Goal: Task Accomplishment & Management: Manage account settings

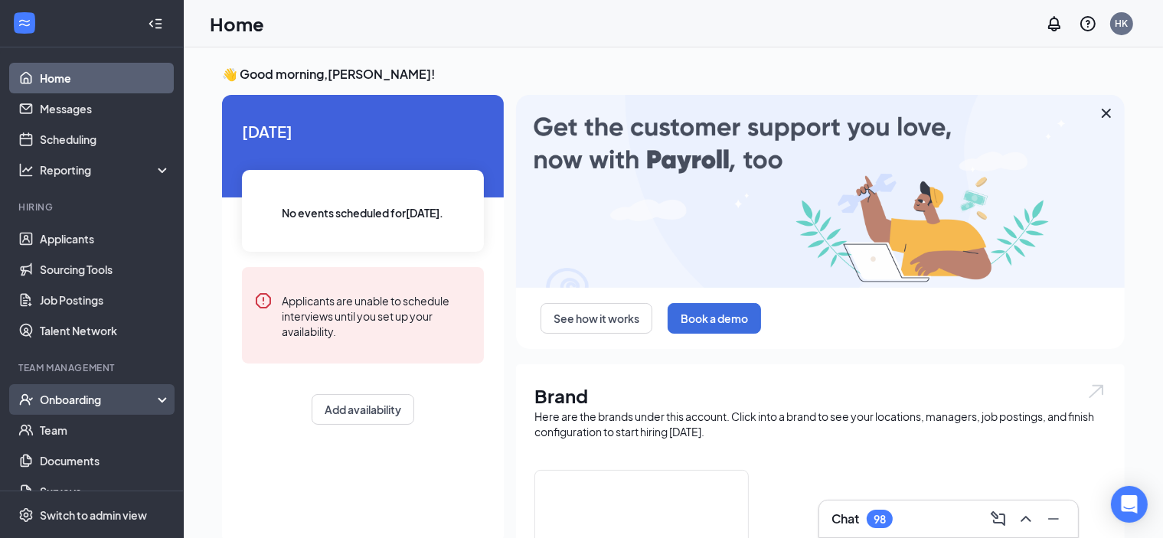
click at [82, 397] on div "Onboarding" at bounding box center [99, 399] width 118 height 15
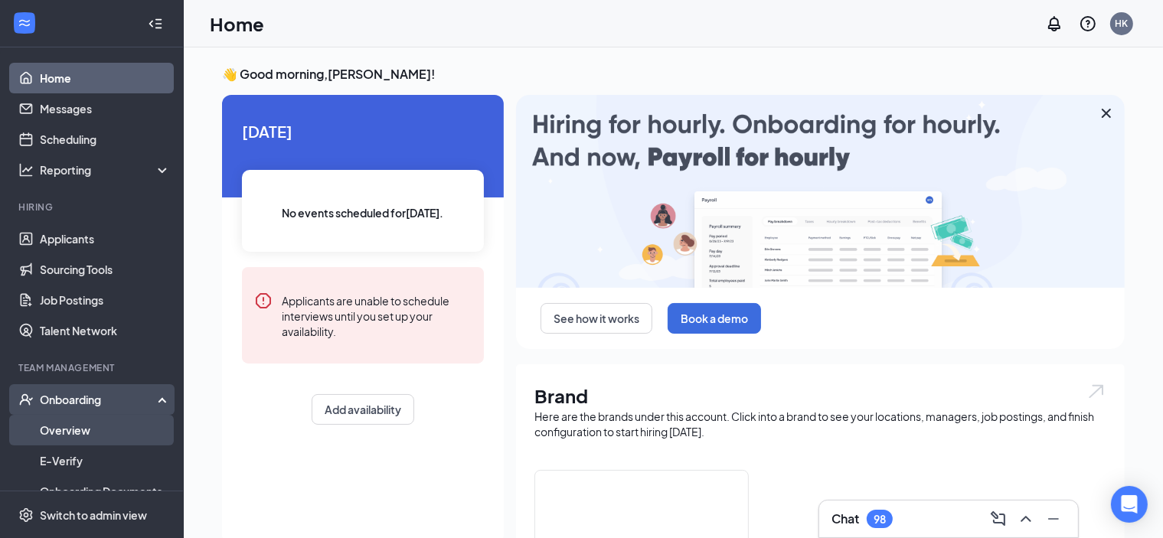
click at [58, 432] on link "Overview" at bounding box center [105, 430] width 131 height 31
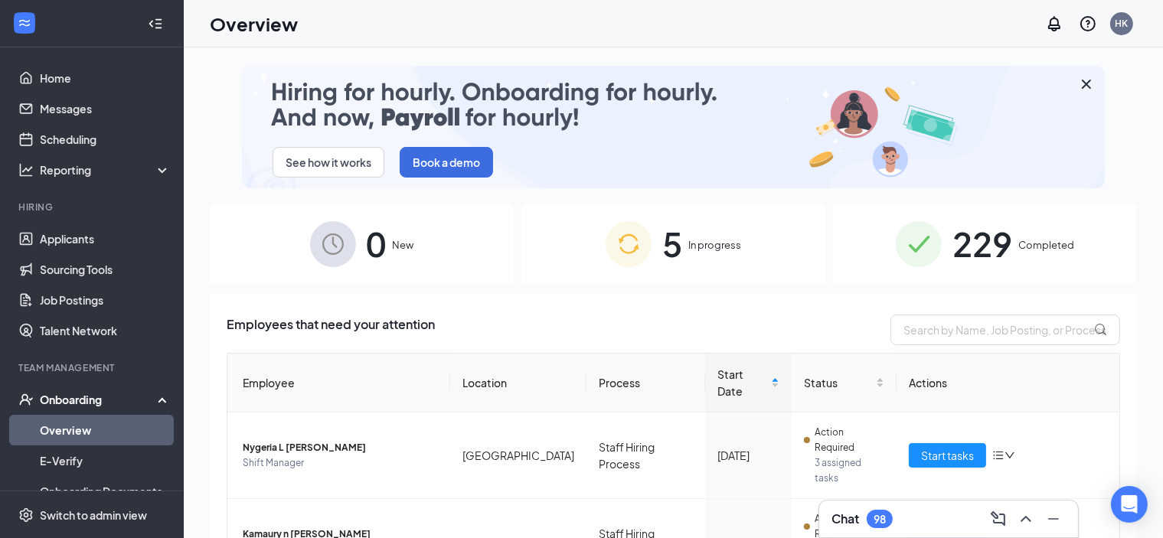
click at [667, 259] on span "5" at bounding box center [672, 243] width 20 height 53
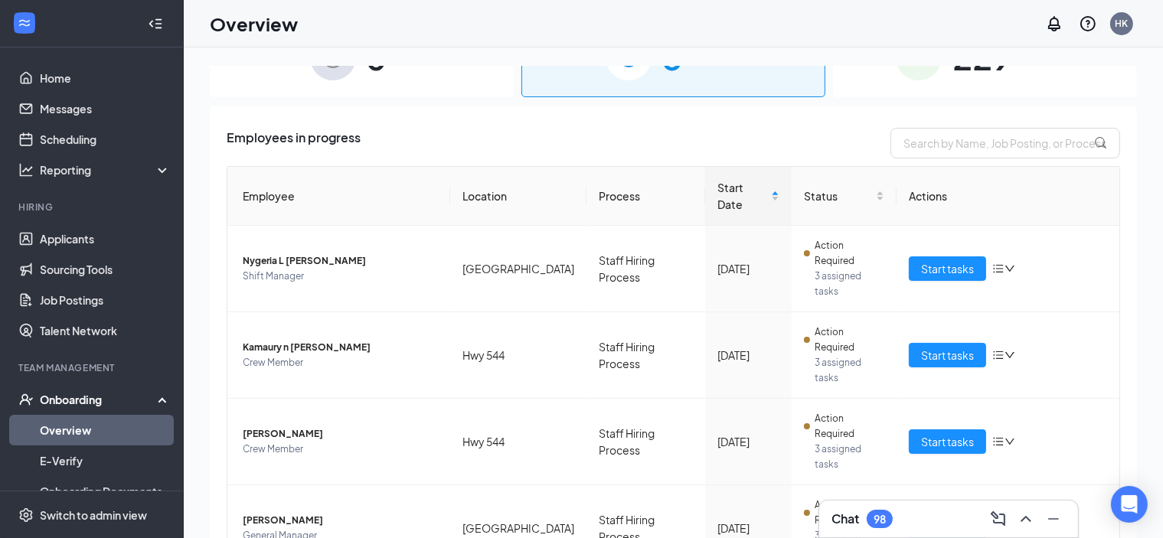
scroll to position [188, 0]
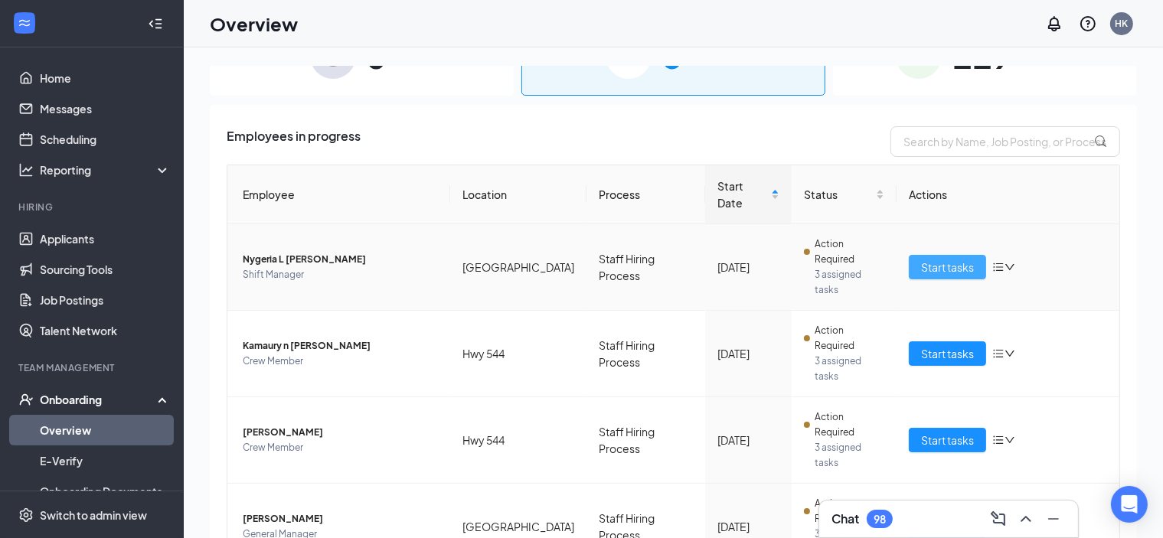
click at [929, 259] on span "Start tasks" at bounding box center [947, 267] width 53 height 17
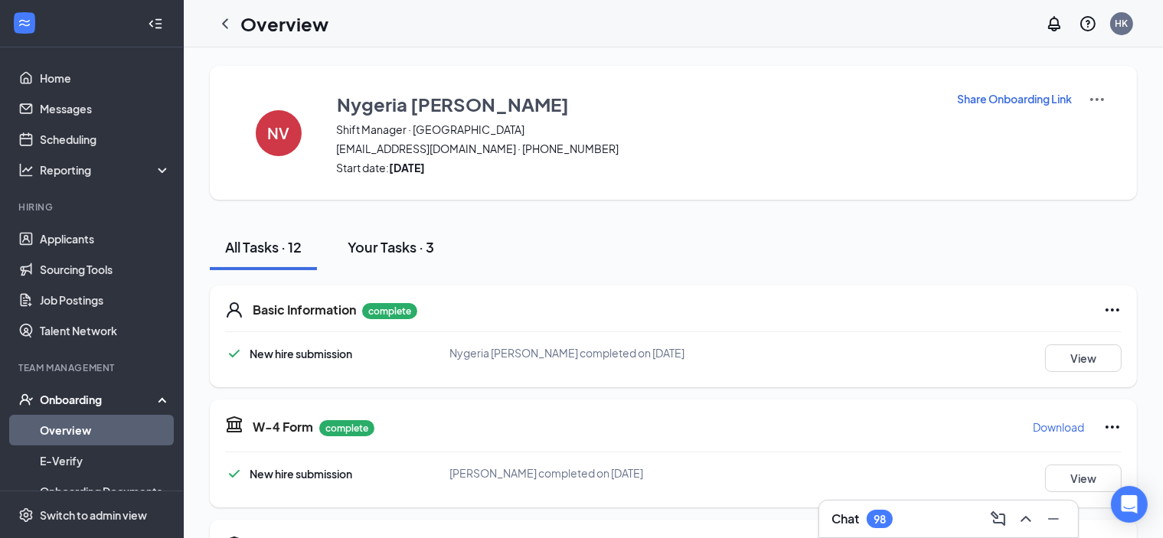
click at [407, 255] on div "Your Tasks · 3" at bounding box center [391, 246] width 86 height 19
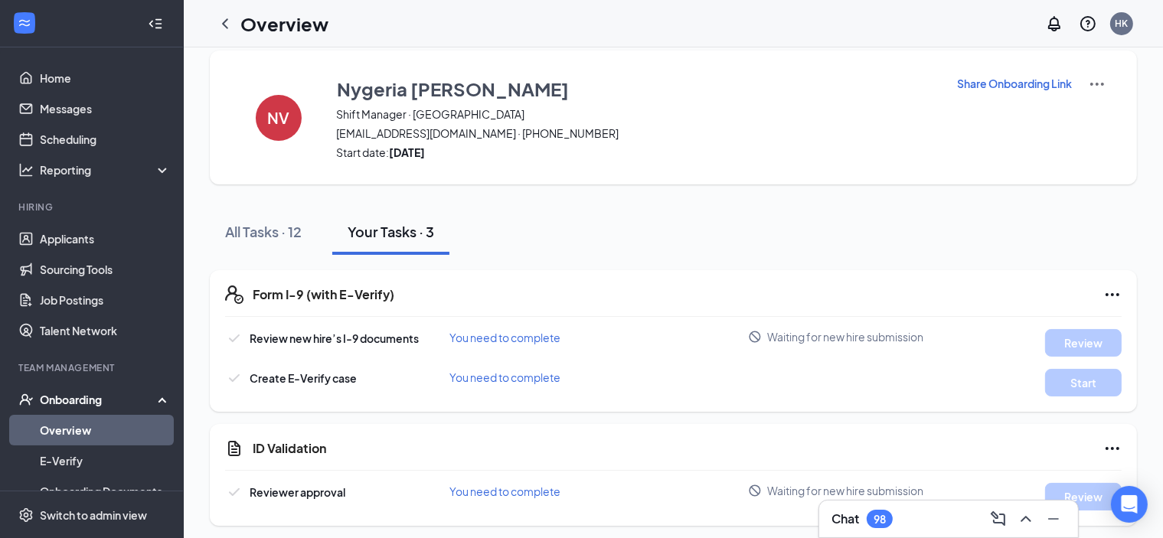
scroll to position [21, 0]
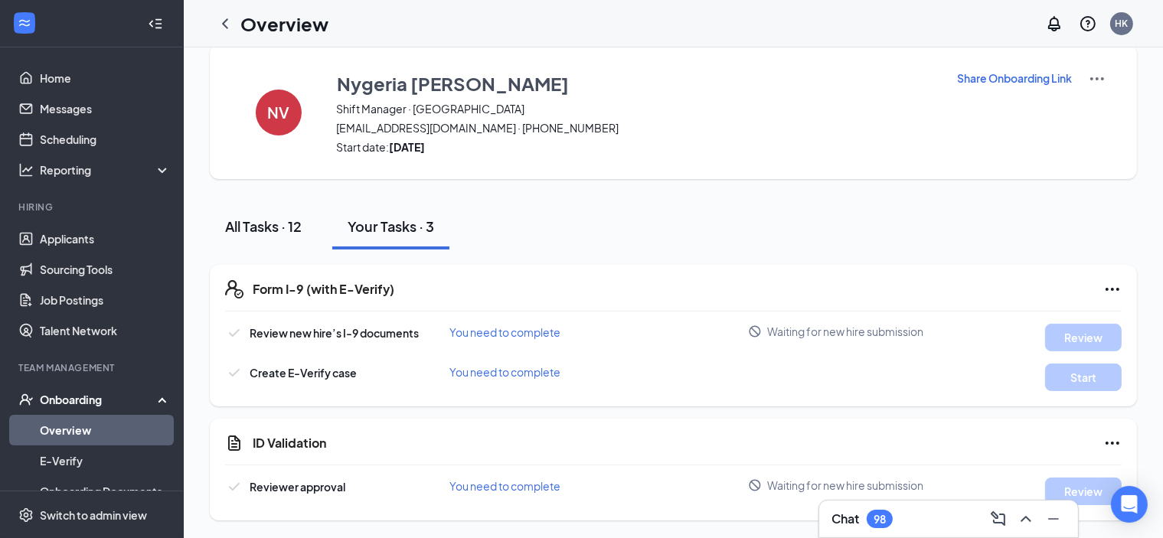
click at [268, 229] on div "All Tasks · 12" at bounding box center [263, 226] width 77 height 19
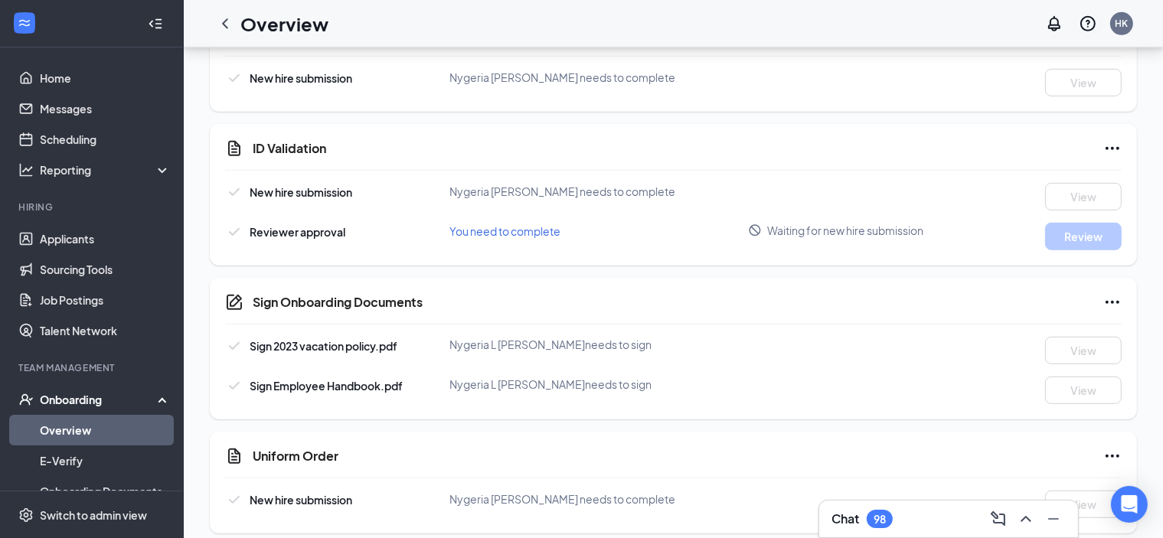
scroll to position [830, 0]
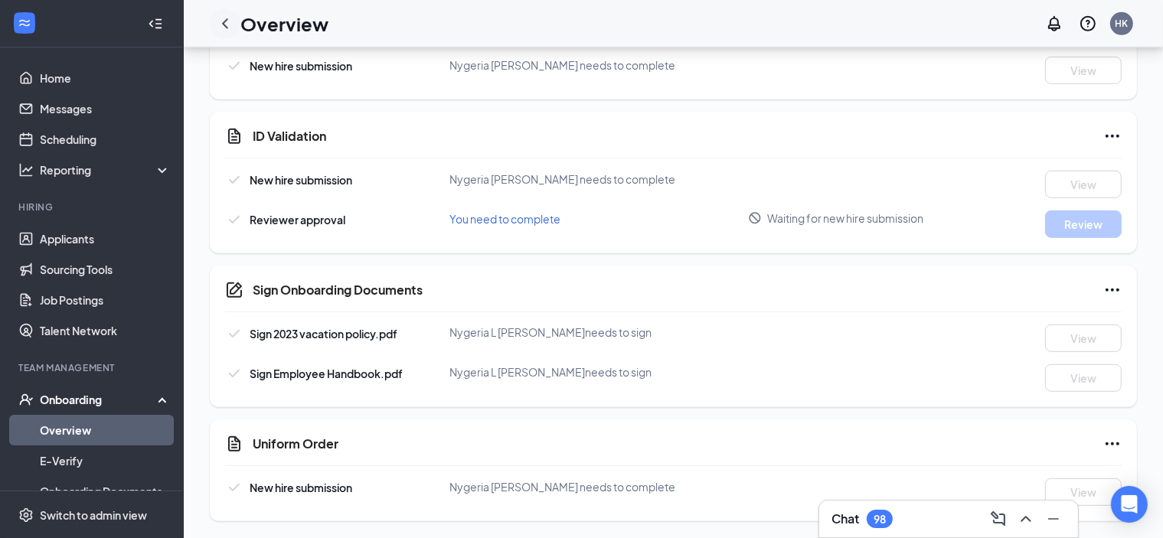
click at [220, 21] on icon "ChevronLeft" at bounding box center [225, 24] width 18 height 18
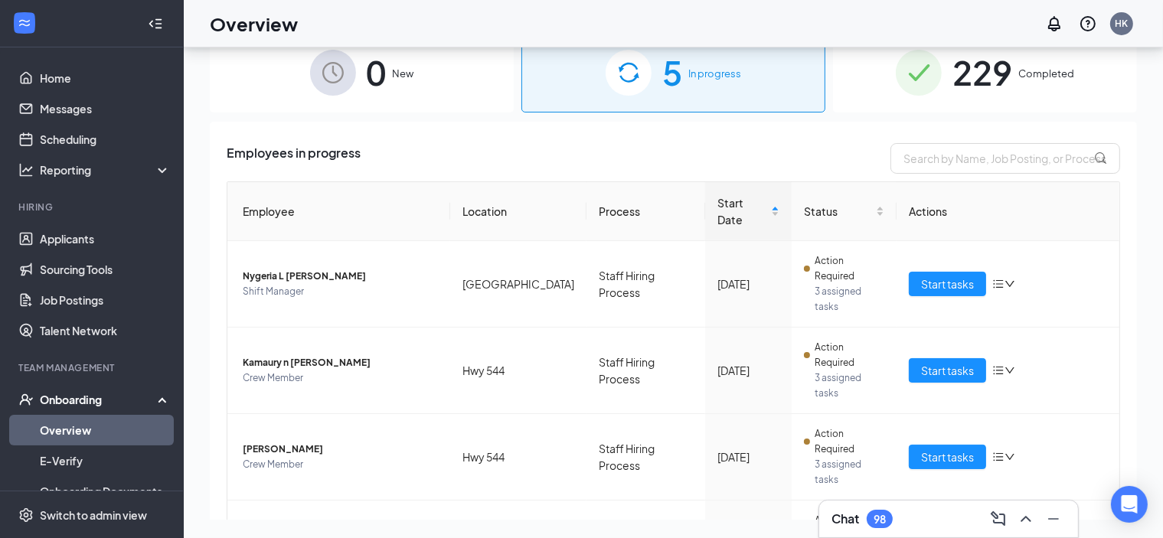
scroll to position [188, 0]
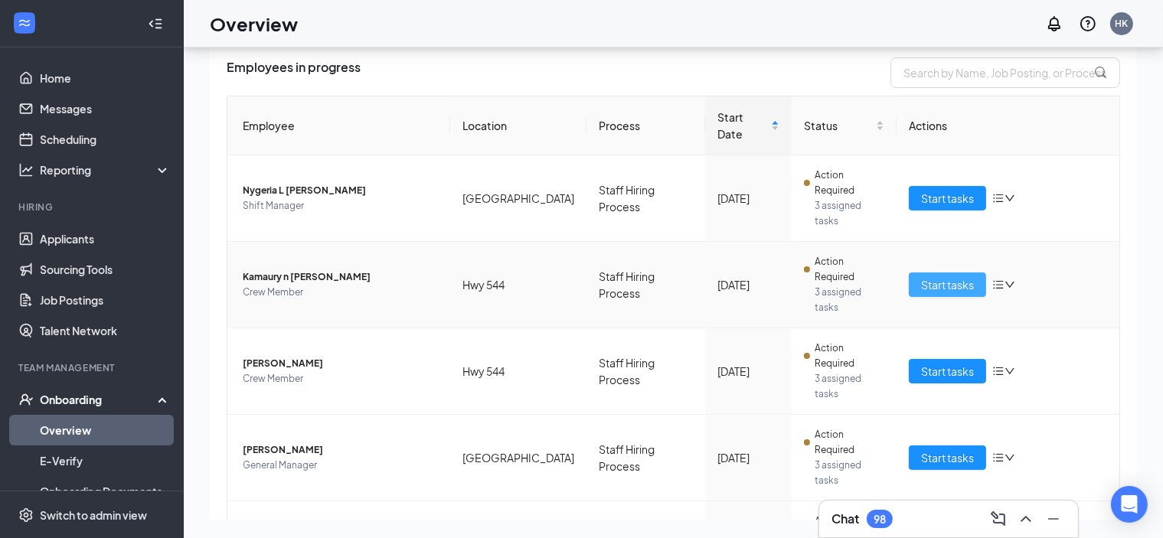
click at [948, 276] on span "Start tasks" at bounding box center [947, 284] width 53 height 17
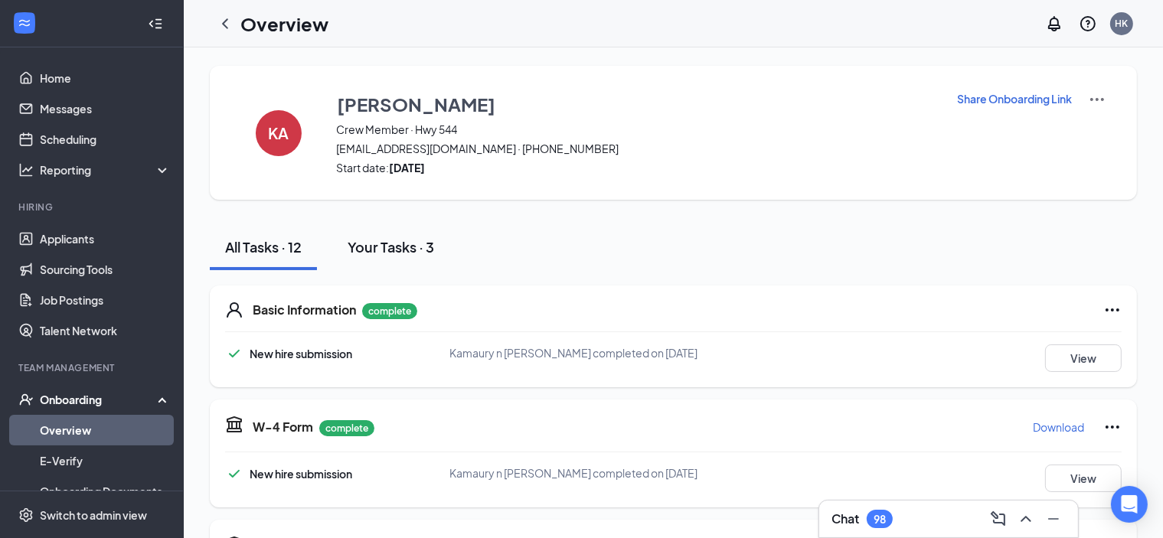
click at [385, 247] on div "Your Tasks · 3" at bounding box center [391, 246] width 86 height 19
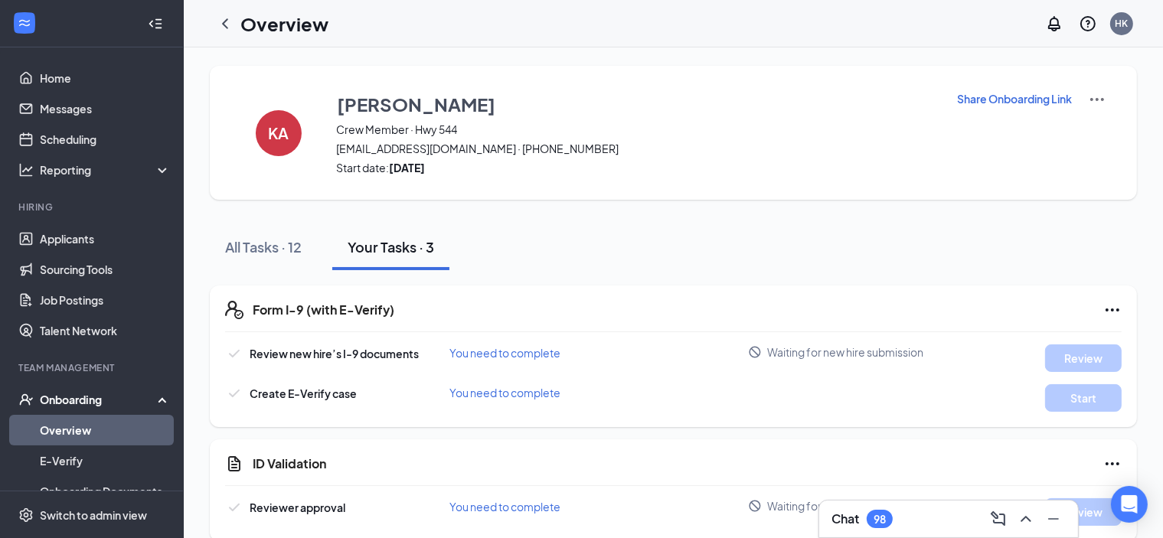
scroll to position [21, 0]
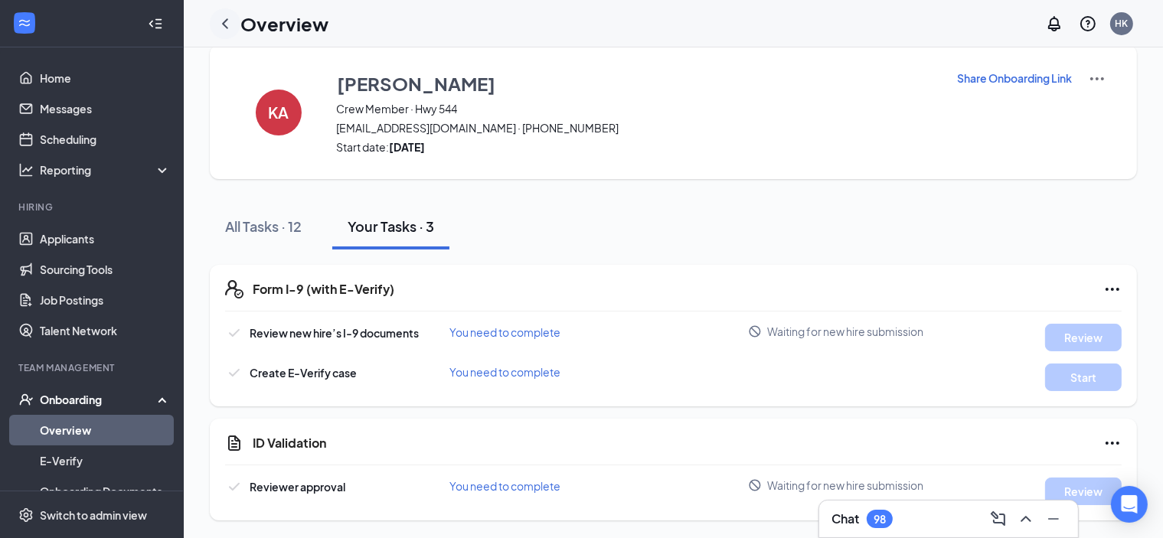
click at [220, 22] on icon "ChevronLeft" at bounding box center [225, 24] width 18 height 18
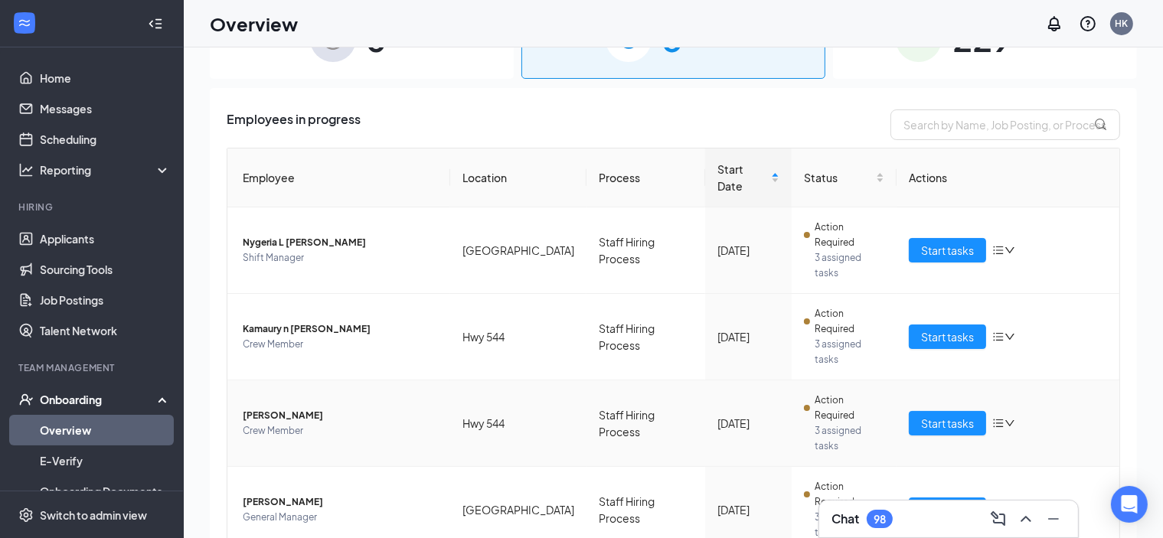
scroll to position [188, 0]
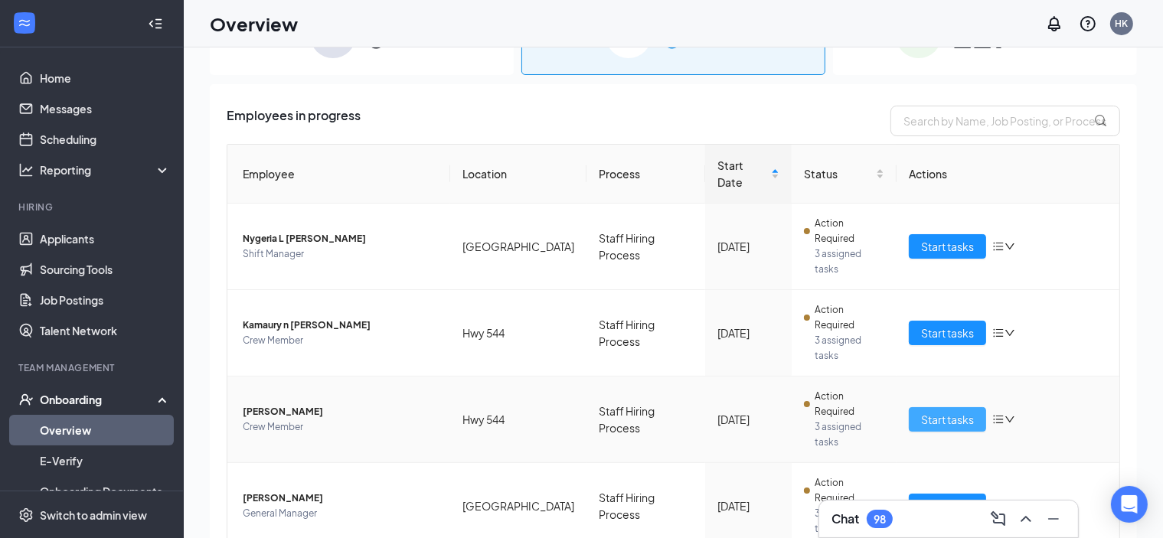
click at [965, 407] on button "Start tasks" at bounding box center [947, 419] width 77 height 24
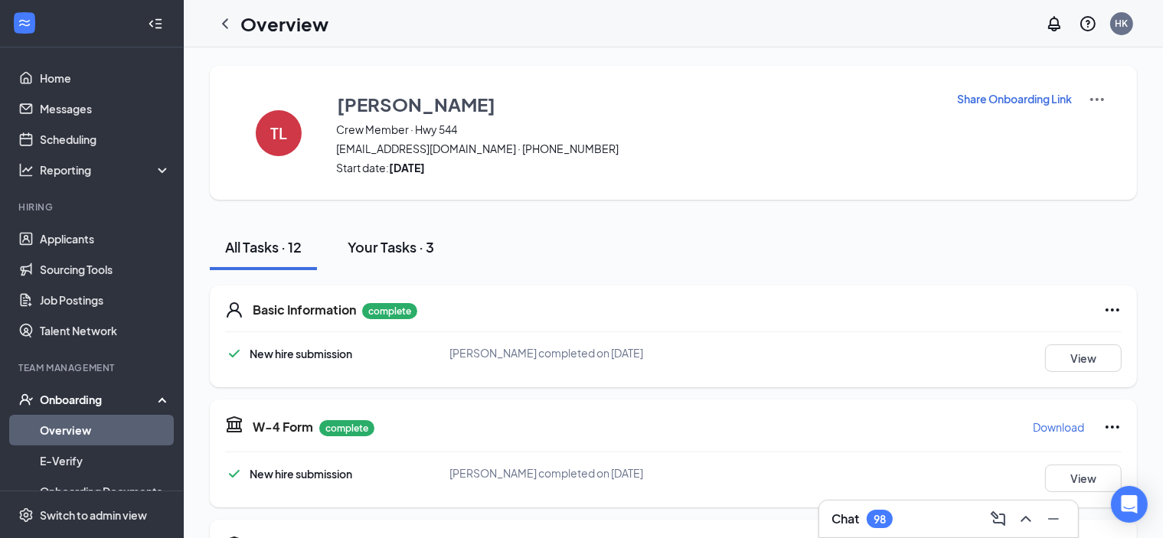
click at [416, 250] on div "Your Tasks · 3" at bounding box center [391, 246] width 86 height 19
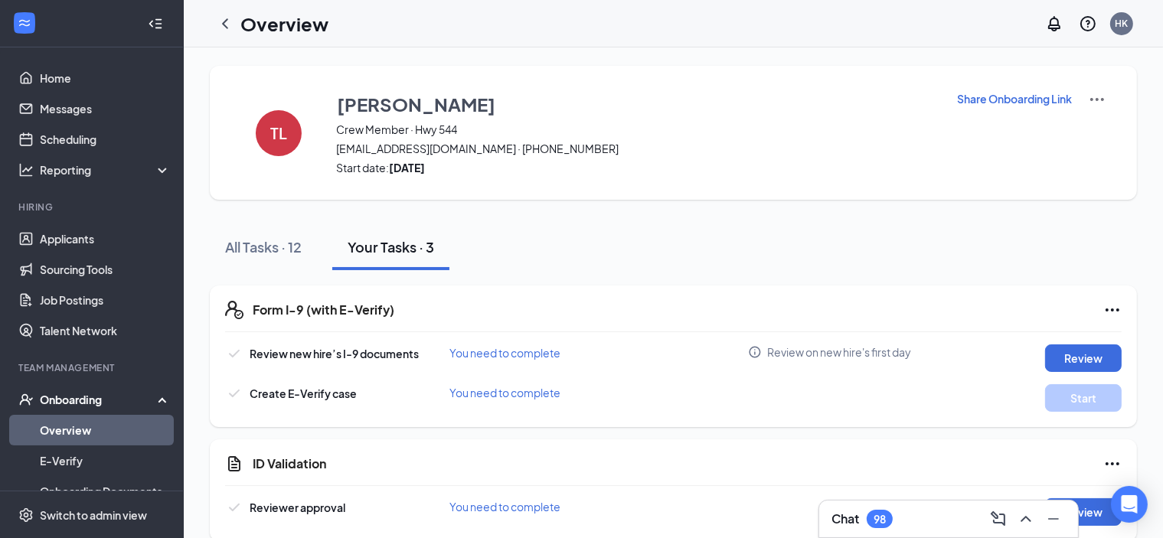
scroll to position [21, 0]
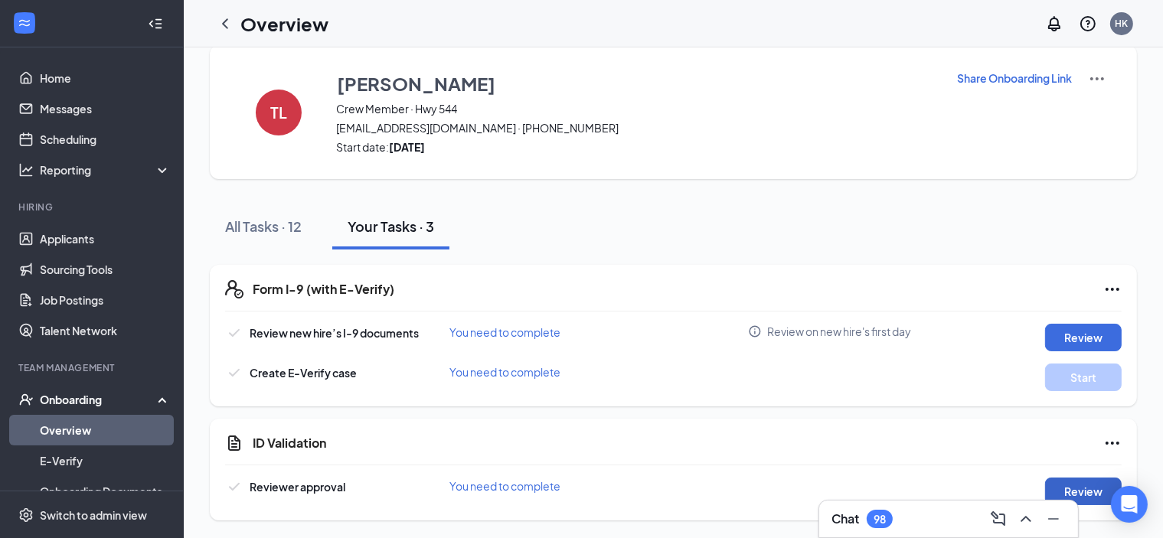
click at [1097, 493] on button "Review" at bounding box center [1083, 492] width 77 height 28
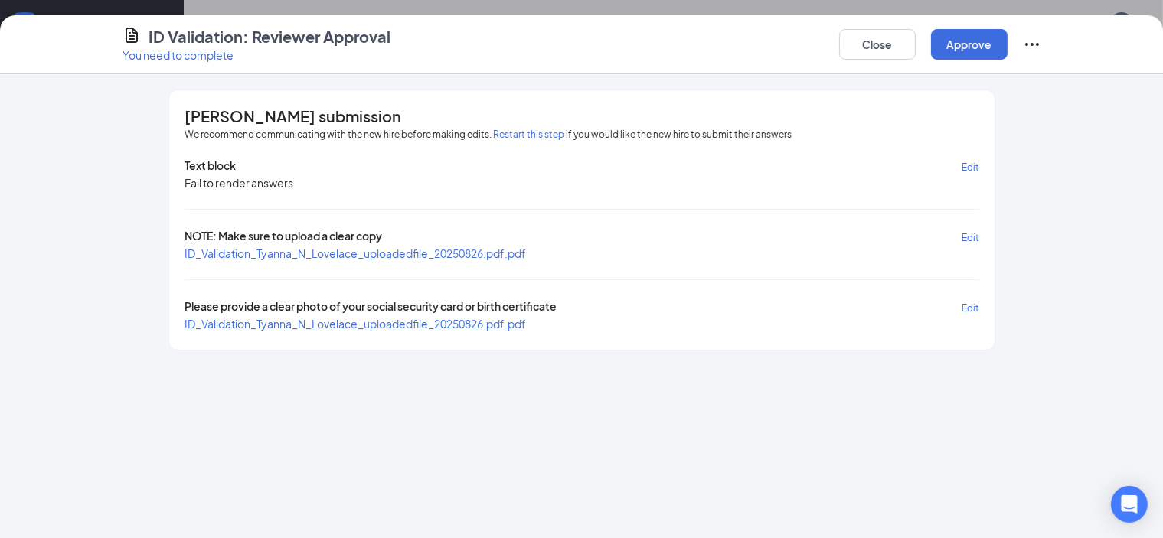
click at [294, 253] on span "ID_Validation_Tyanna_N_Lovelace_uploadedfile_20250826.pdf.pdf" at bounding box center [354, 253] width 341 height 14
click at [338, 321] on span "ID_Validation_Tyanna_N_Lovelace_uploadedfile_20250826.pdf.pdf" at bounding box center [354, 324] width 341 height 14
click at [1007, 49] on button "Approve" at bounding box center [969, 44] width 77 height 31
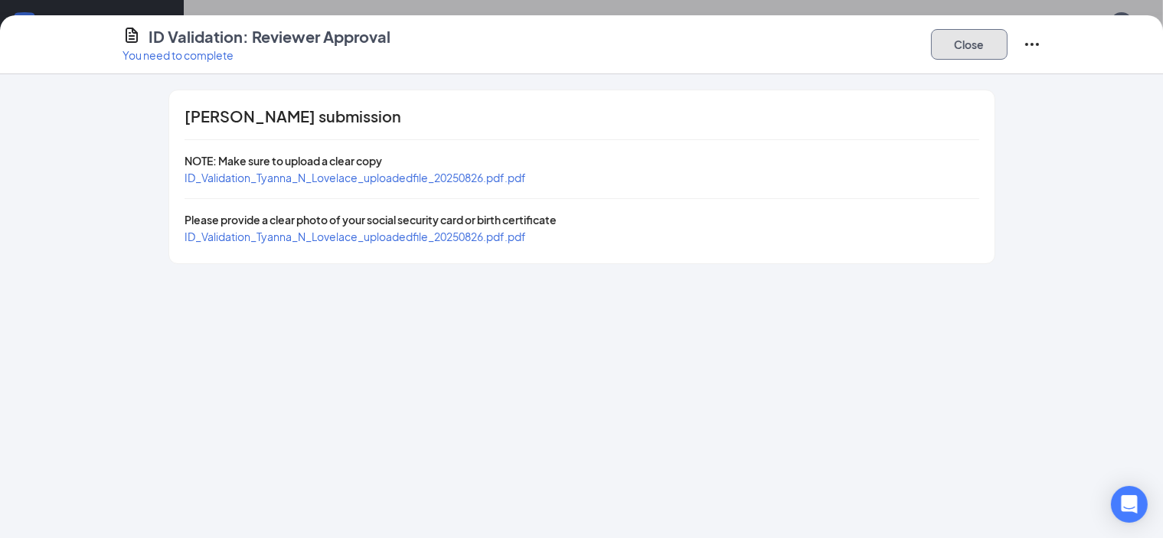
click at [1007, 49] on button "Close" at bounding box center [969, 44] width 77 height 31
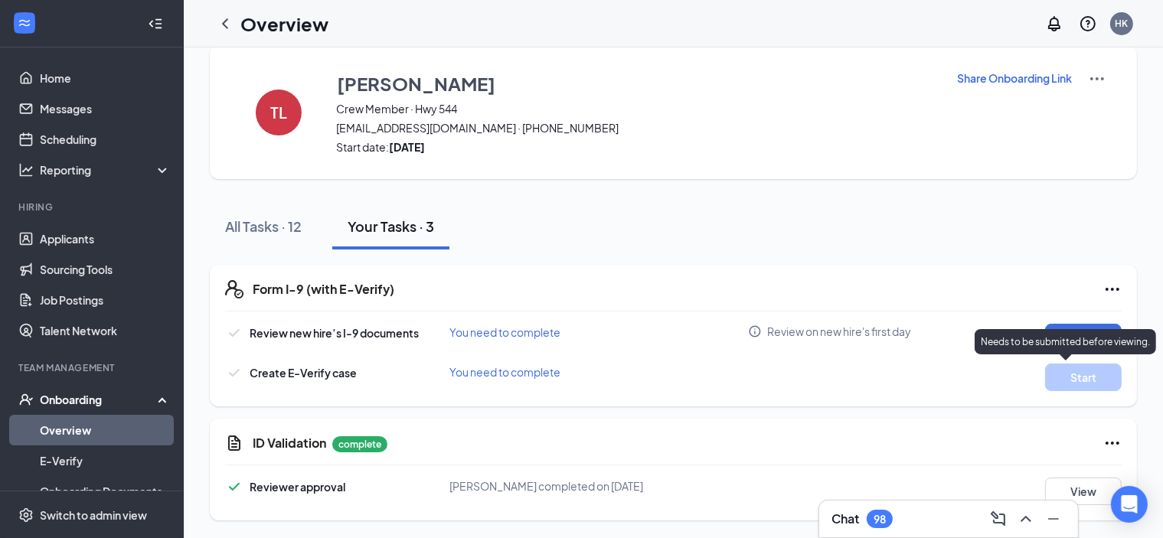
click at [1059, 342] on p "Needs to be submitted before viewing." at bounding box center [1065, 341] width 169 height 13
click at [1069, 331] on button "Review" at bounding box center [1083, 338] width 77 height 28
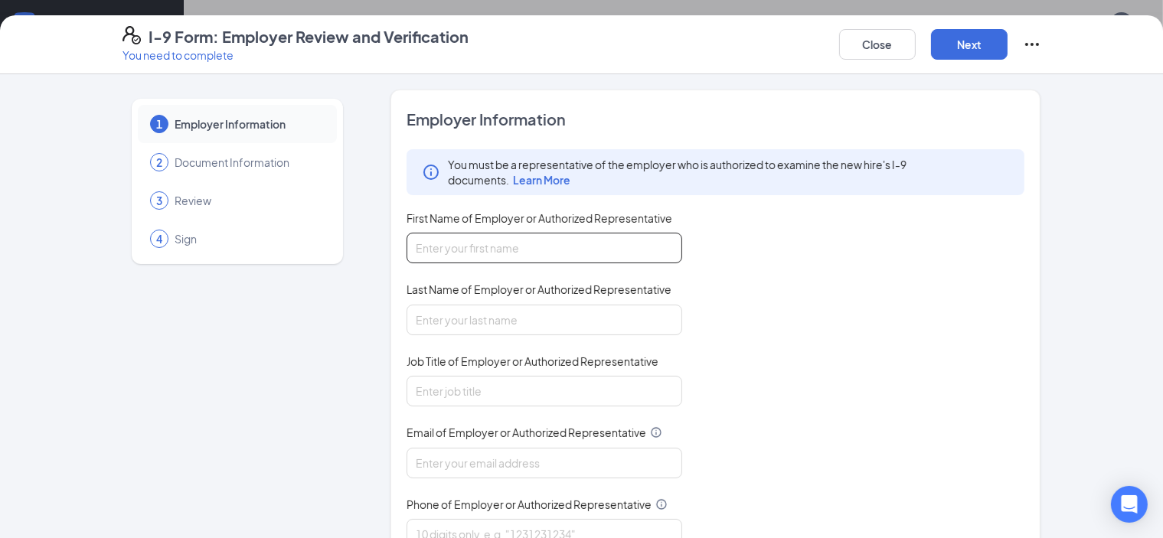
click at [430, 246] on input "First Name of Employer or Authorized Representative" at bounding box center [544, 248] width 276 height 31
type input "[PERSON_NAME]"
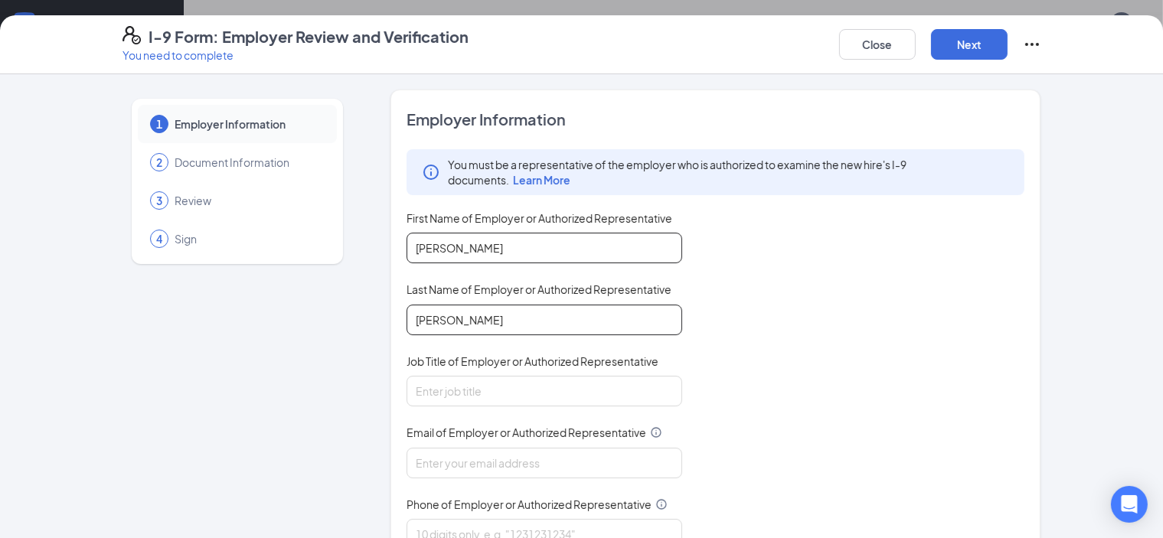
type input "[PERSON_NAME]"
type input "Area Supervisor"
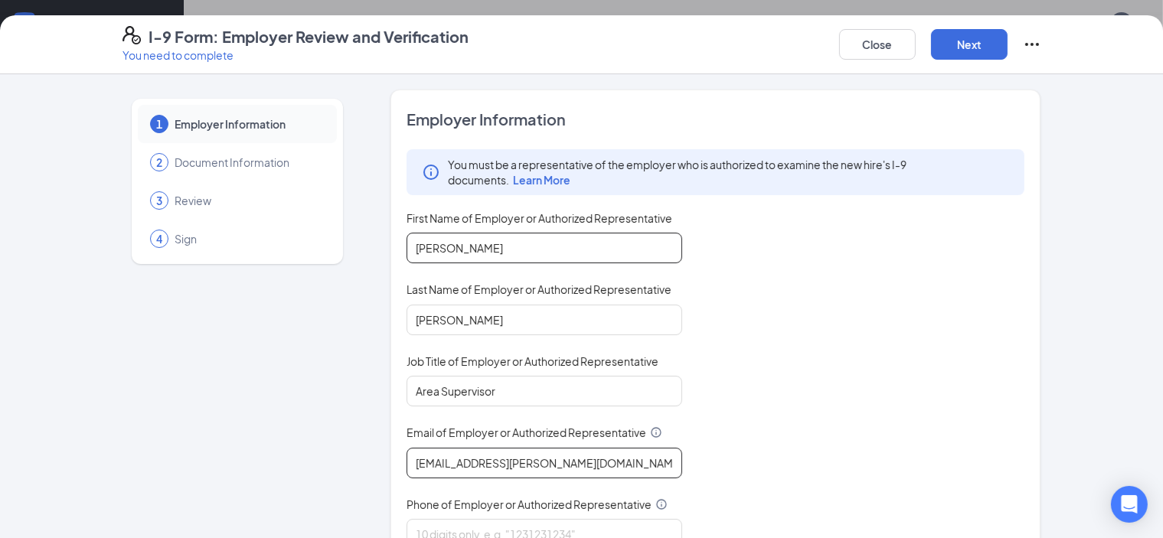
type input "[EMAIL_ADDRESS][PERSON_NAME][DOMAIN_NAME]"
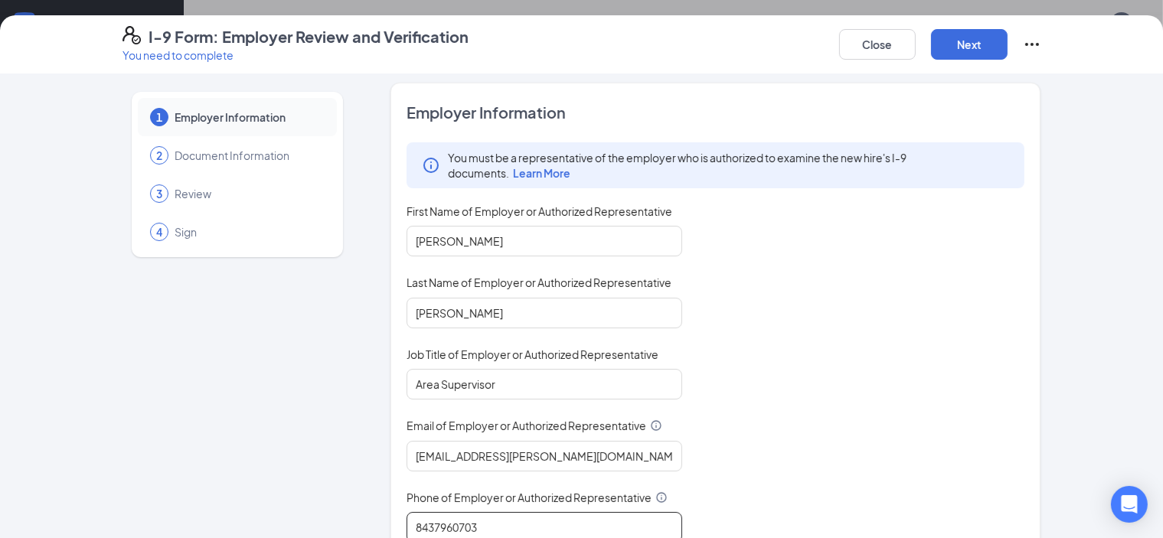
scroll to position [165, 0]
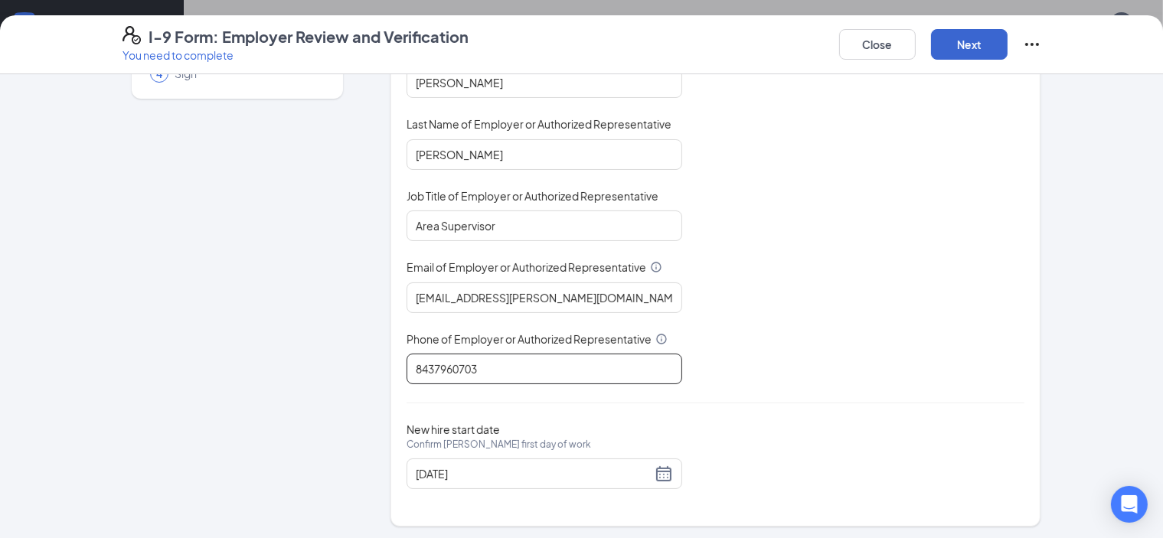
type input "8437960703"
click at [1007, 42] on button "Next" at bounding box center [969, 44] width 77 height 31
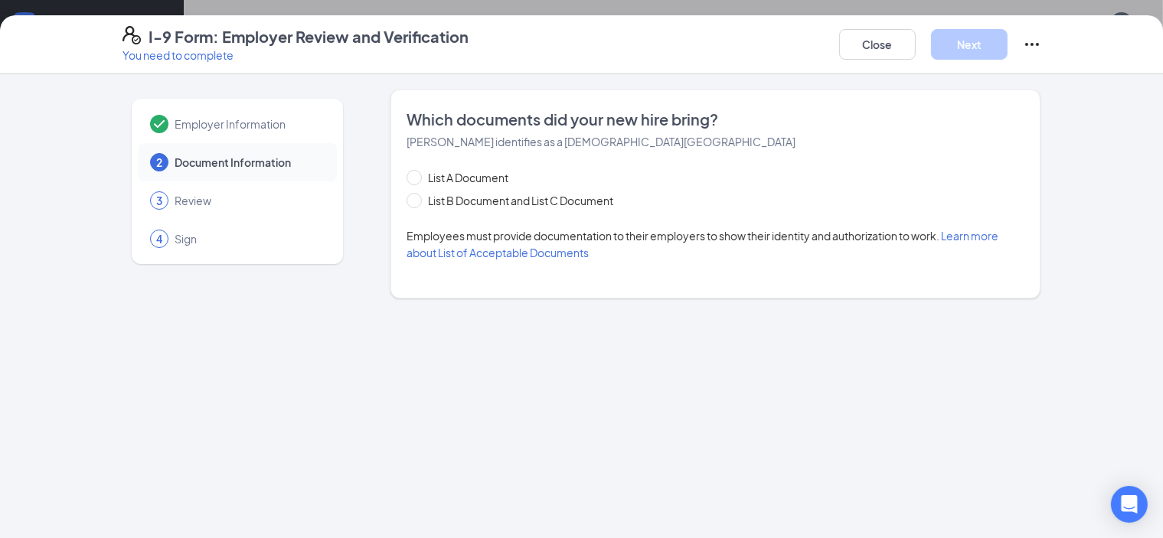
scroll to position [0, 0]
click at [406, 175] on input "List A Document" at bounding box center [411, 175] width 11 height 11
radio input "true"
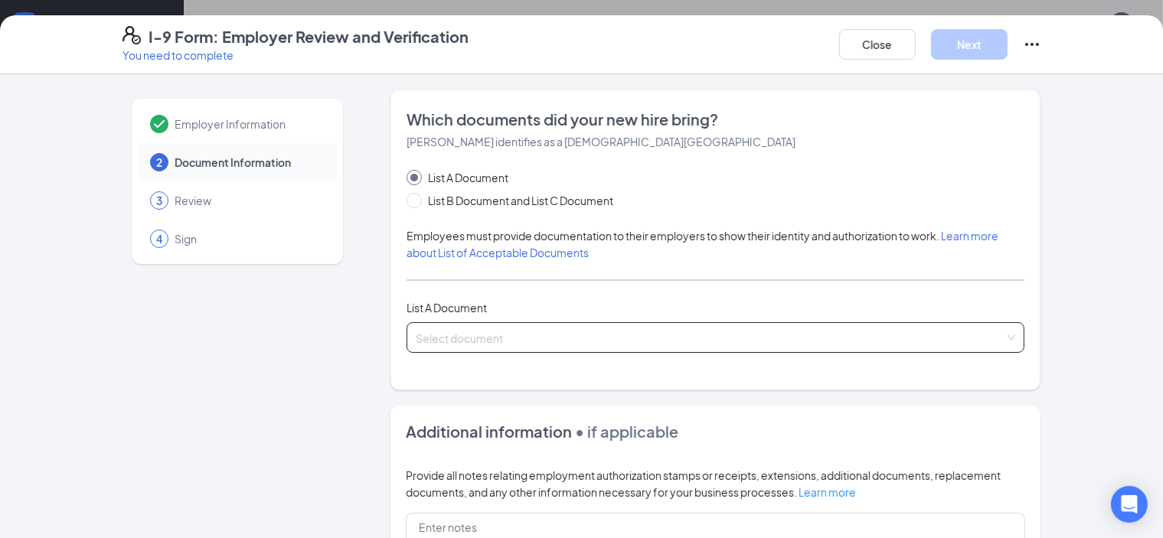
click at [435, 336] on input "search" at bounding box center [710, 334] width 589 height 23
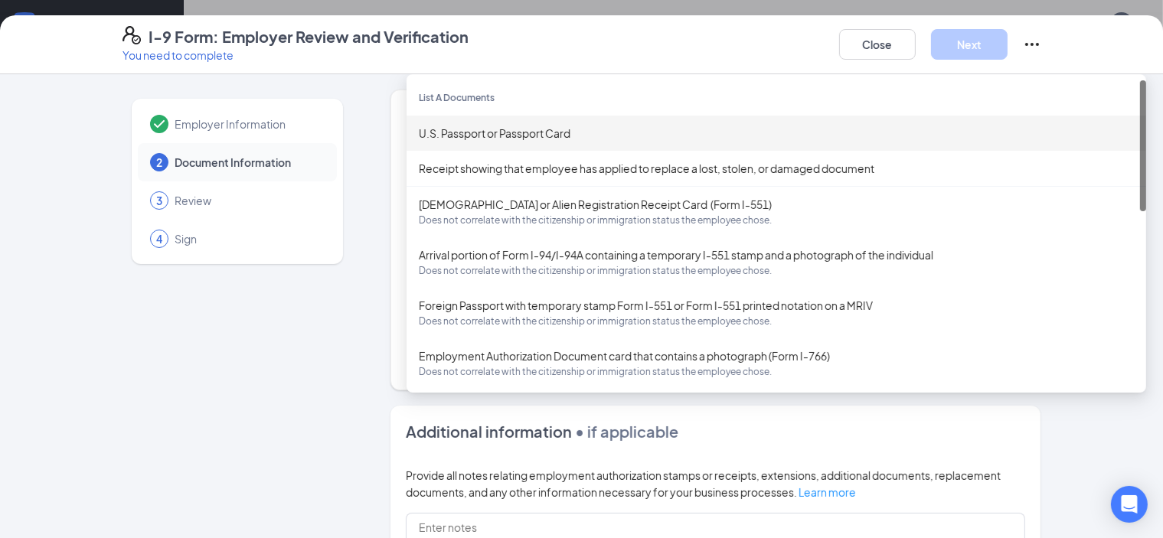
drag, startPoint x: 459, startPoint y: 129, endPoint x: 472, endPoint y: 135, distance: 14.4
click at [459, 128] on div "U.S. Passport or Passport Card" at bounding box center [776, 133] width 715 height 17
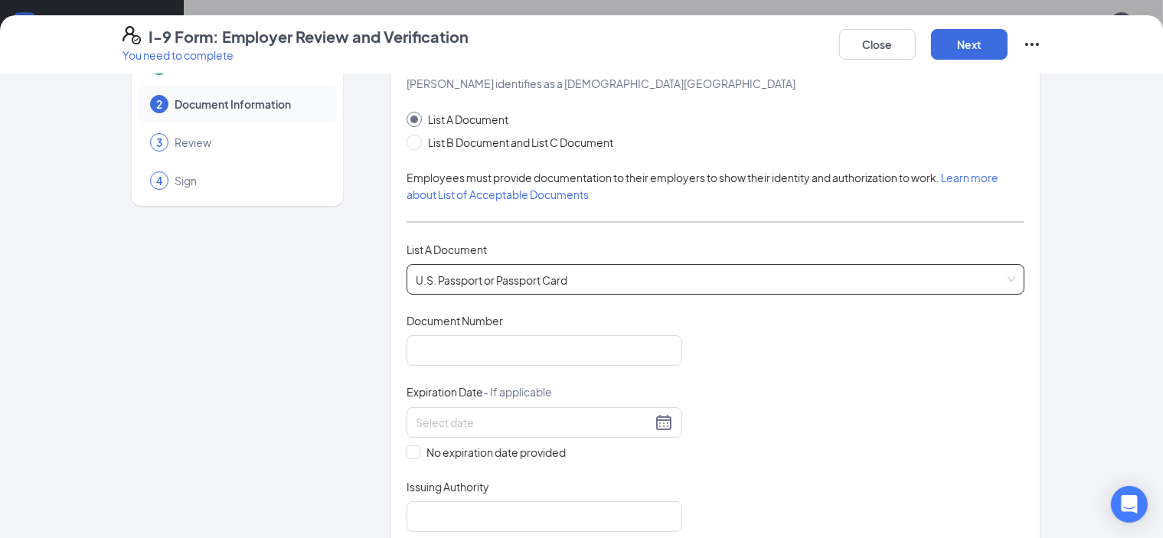
scroll to position [153, 0]
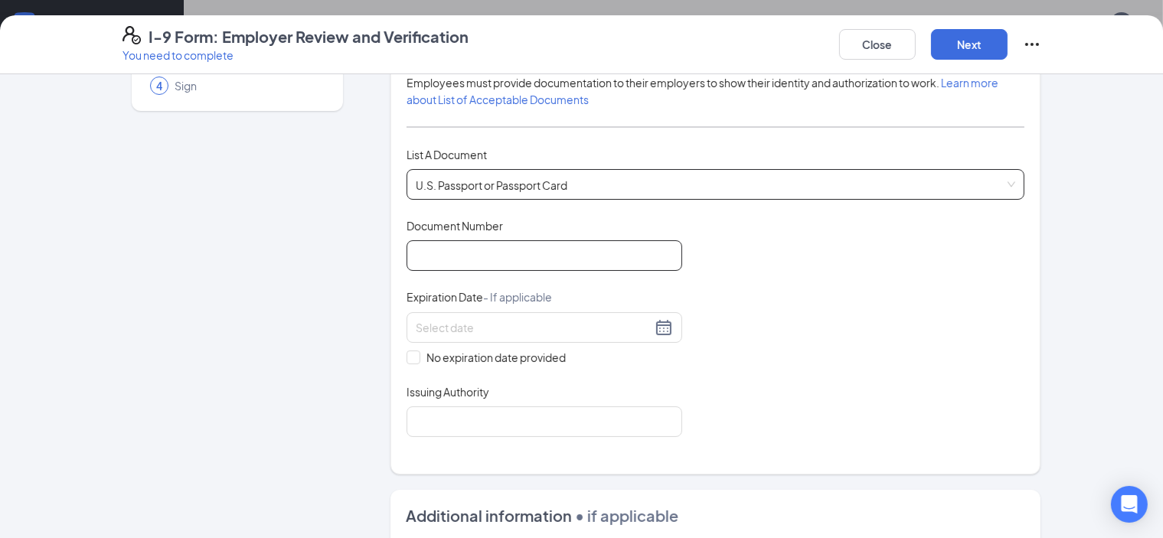
click at [465, 255] on input "Document Number" at bounding box center [544, 255] width 276 height 31
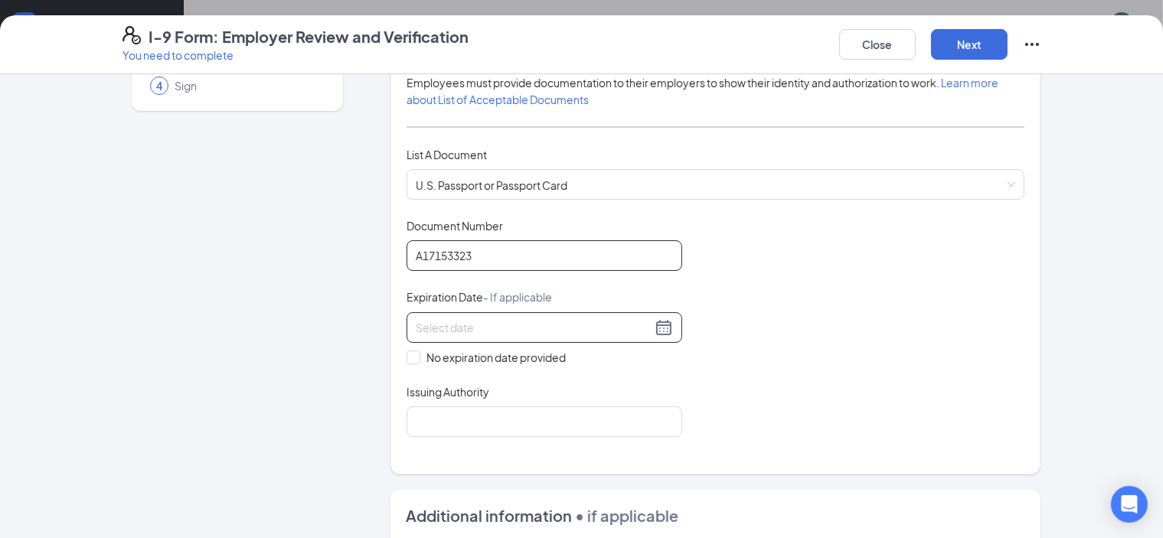
type input "A17153323"
click at [416, 328] on input at bounding box center [534, 327] width 236 height 17
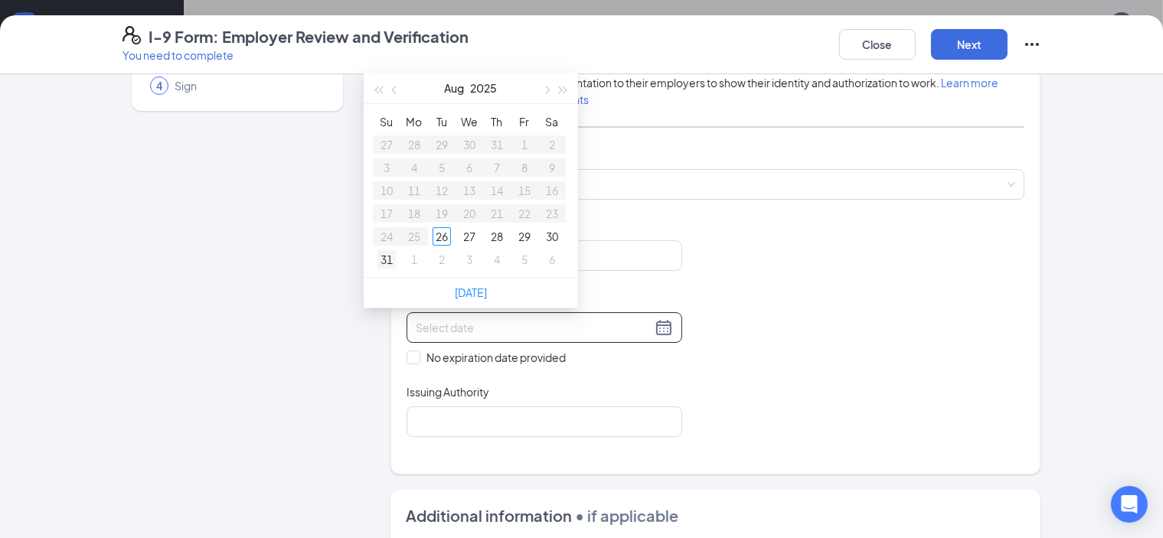
type input "[DATE]"
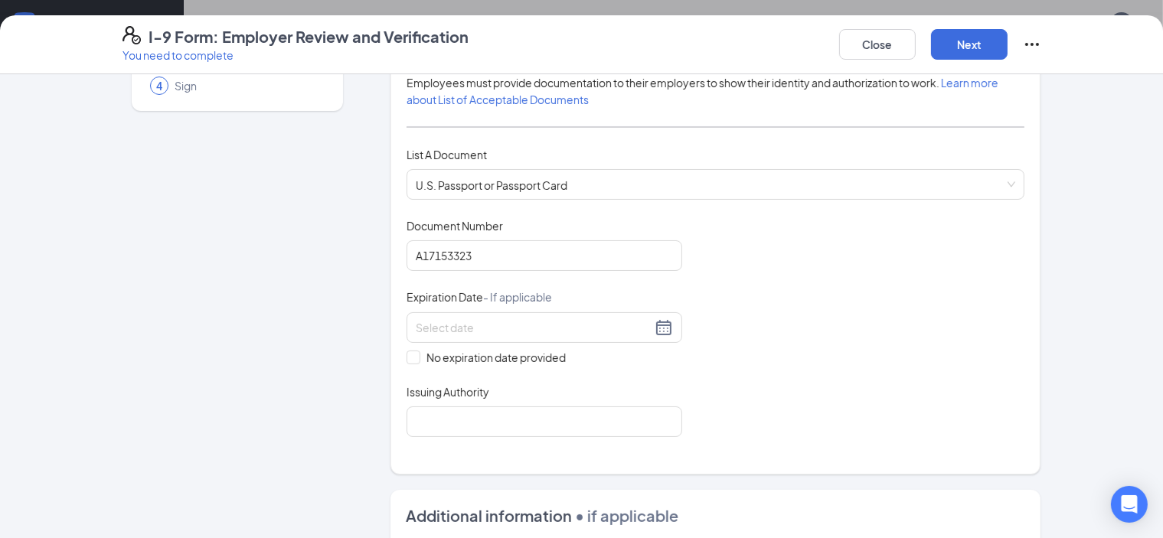
click at [804, 305] on div "Document Title U.S. Passport or Passport Card Document Number [PASSPORT] Expira…" at bounding box center [715, 327] width 619 height 219
click at [573, 328] on input at bounding box center [534, 327] width 236 height 17
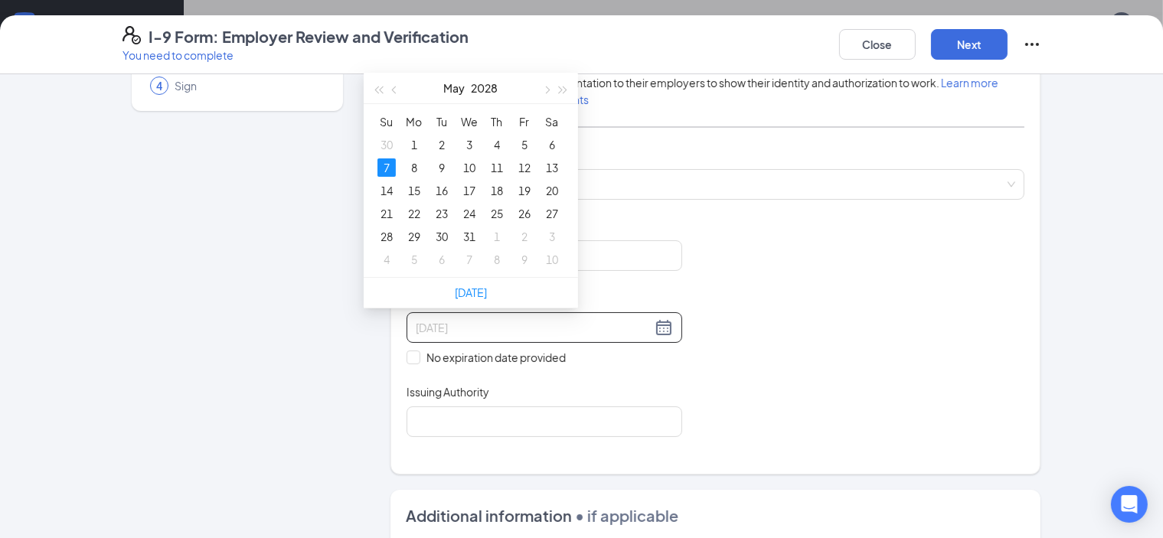
click at [380, 168] on div "7" at bounding box center [386, 167] width 18 height 18
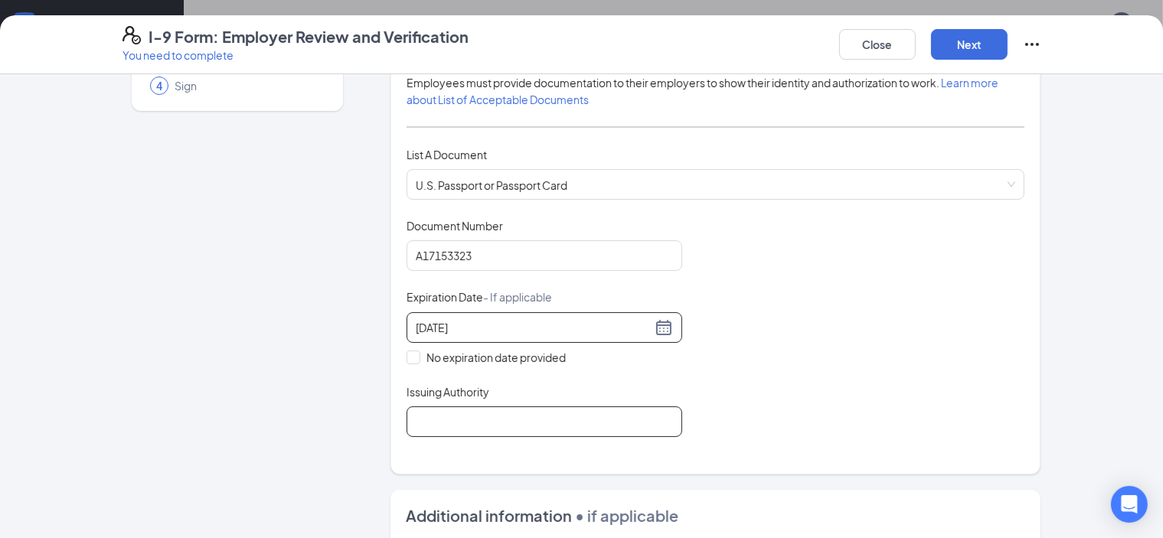
type input "[DATE]"
click at [453, 431] on input "Issuing Authority" at bounding box center [544, 421] width 276 height 31
type input "US Dept of State"
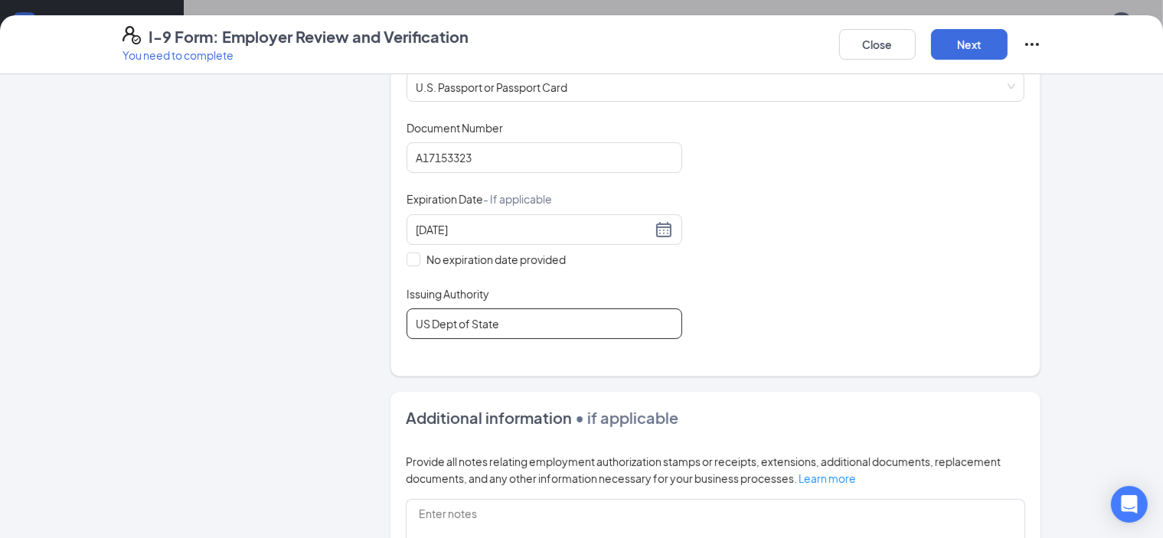
scroll to position [51, 0]
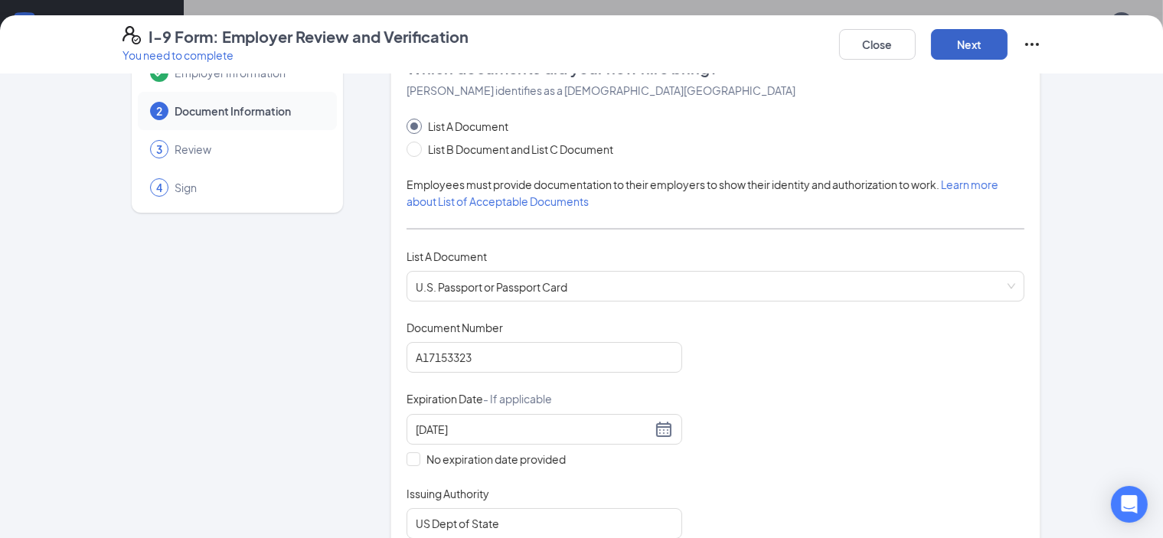
click at [1007, 53] on button "Next" at bounding box center [969, 44] width 77 height 31
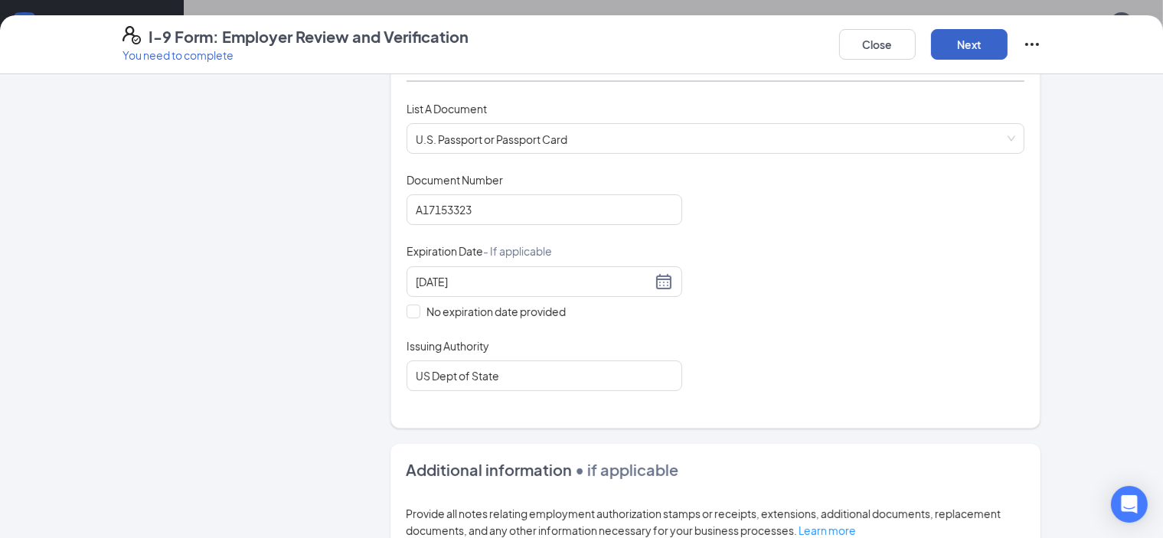
scroll to position [204, 0]
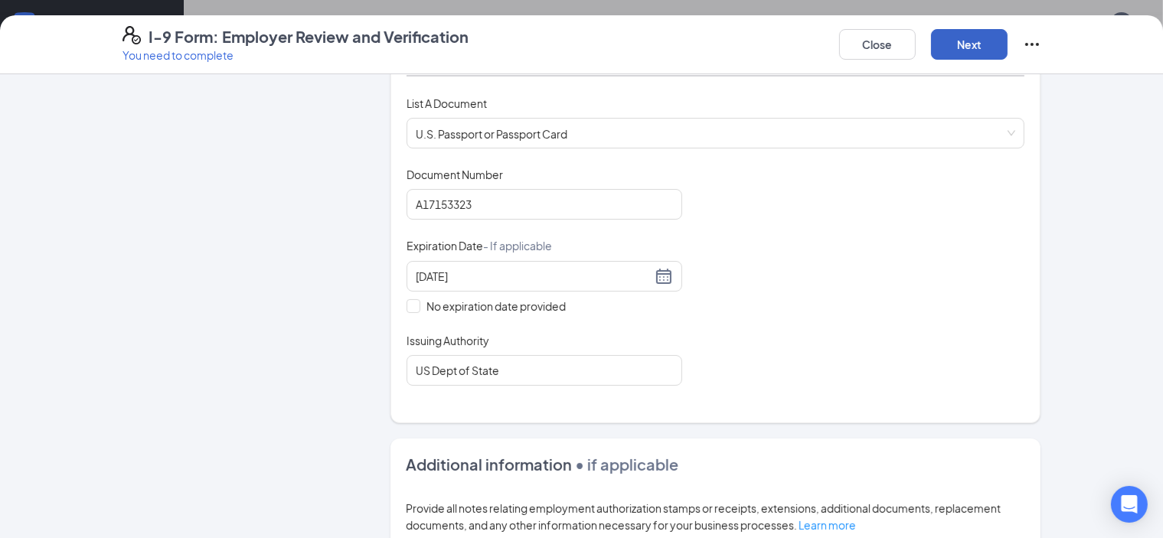
click at [1007, 50] on button "Next" at bounding box center [969, 44] width 77 height 31
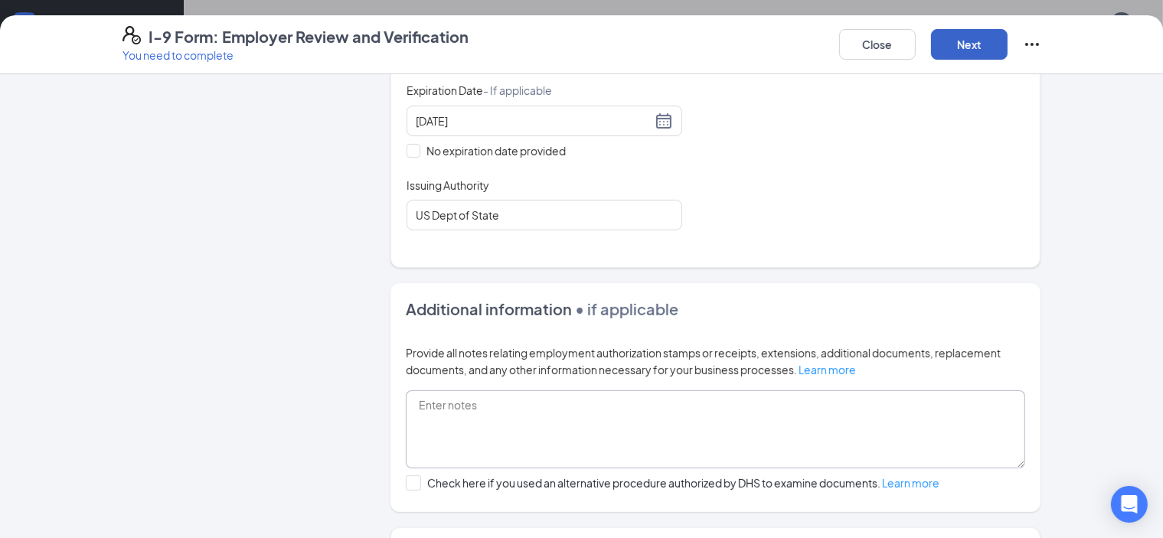
scroll to position [538, 0]
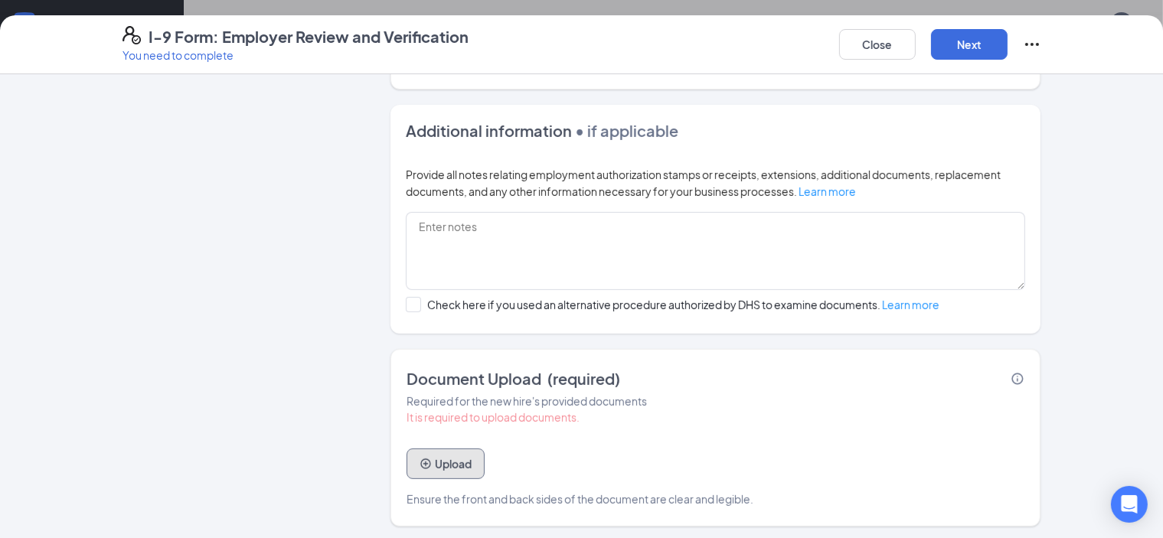
click at [406, 471] on button "Upload" at bounding box center [445, 464] width 78 height 31
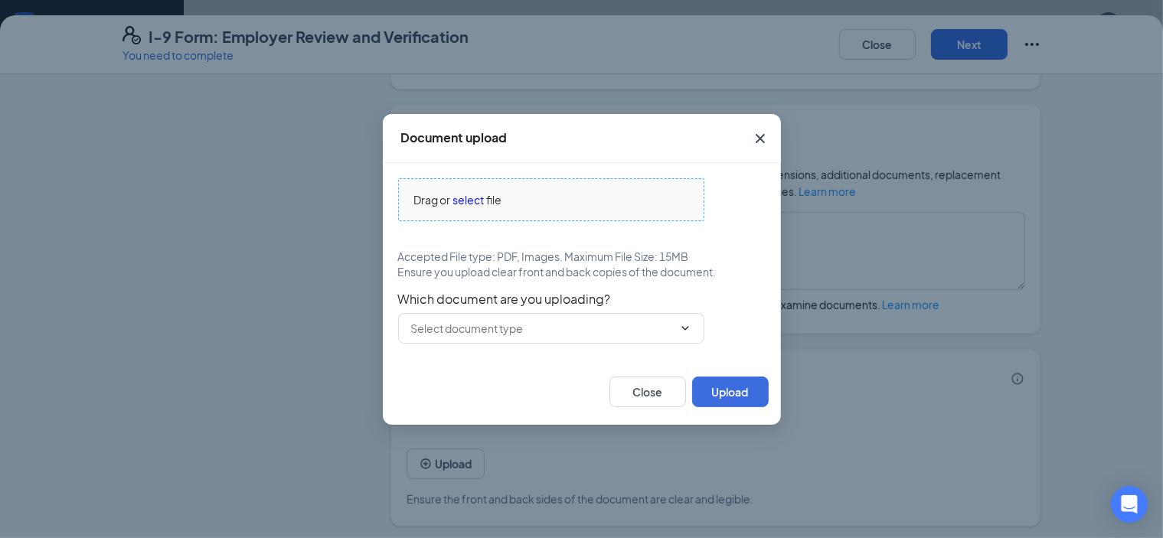
click at [468, 197] on span "select" at bounding box center [468, 199] width 31 height 17
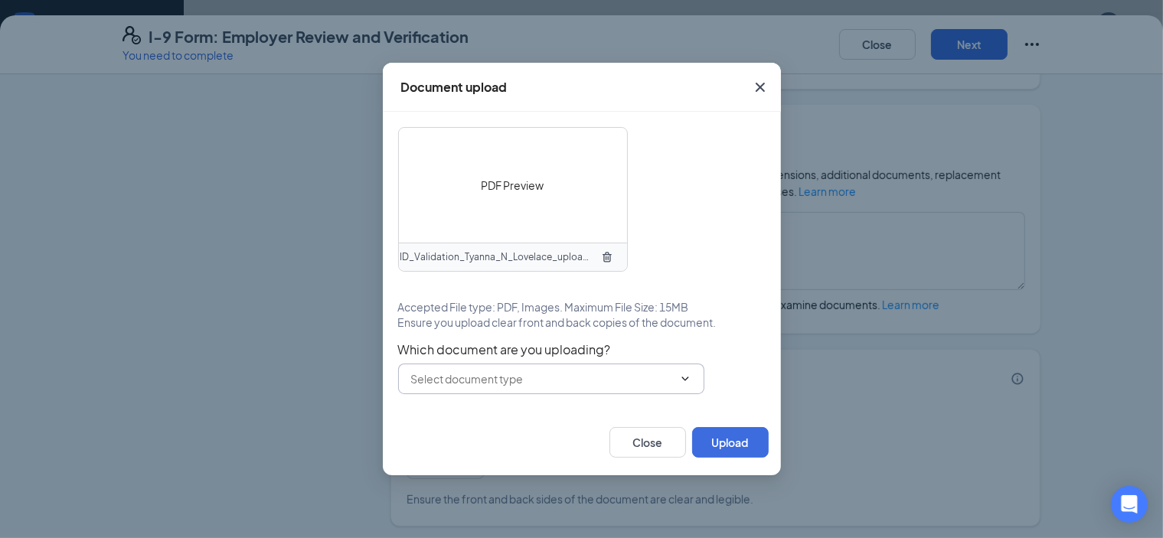
click at [575, 380] on input "text" at bounding box center [542, 378] width 262 height 17
click at [518, 418] on div "U.S. Passport or Passport Card" at bounding box center [486, 414] width 152 height 17
type input "U.S. Passport or Passport Card"
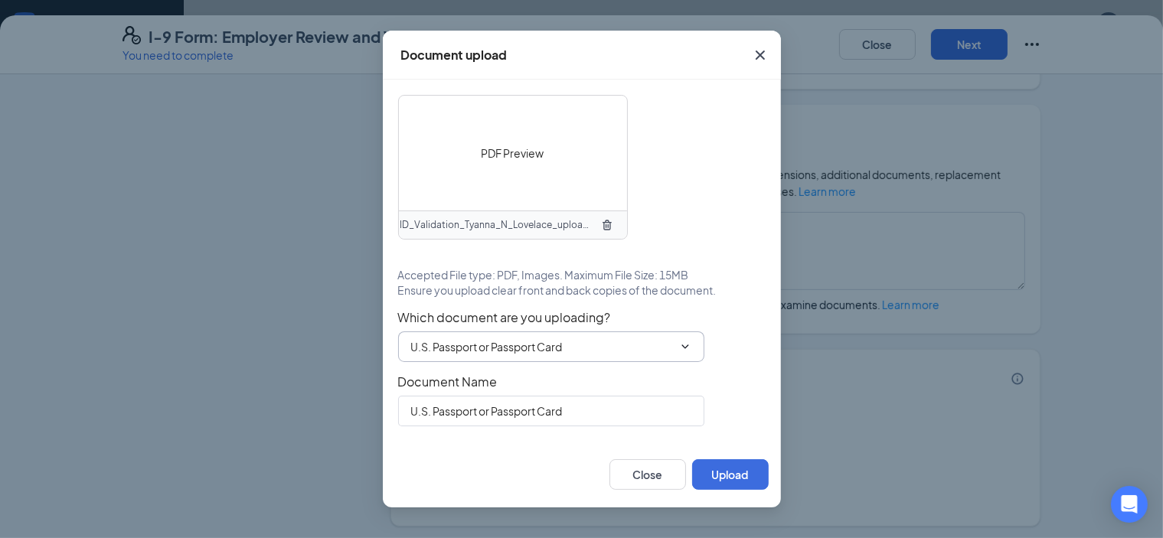
click at [619, 341] on input "U.S. Passport or Passport Card" at bounding box center [542, 346] width 262 height 17
click at [743, 468] on button "Upload" at bounding box center [730, 474] width 77 height 31
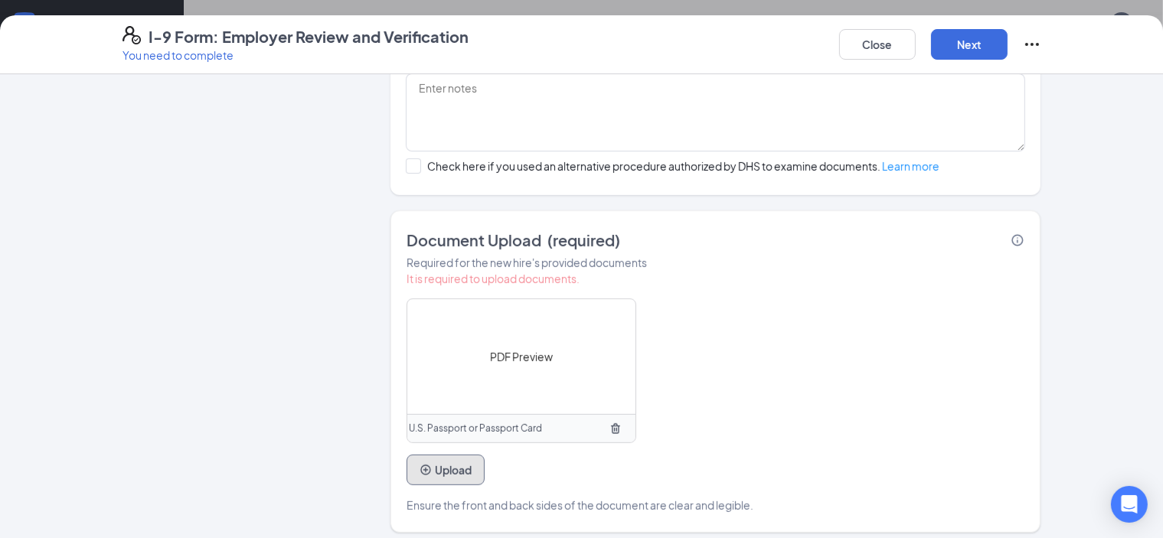
scroll to position [683, 0]
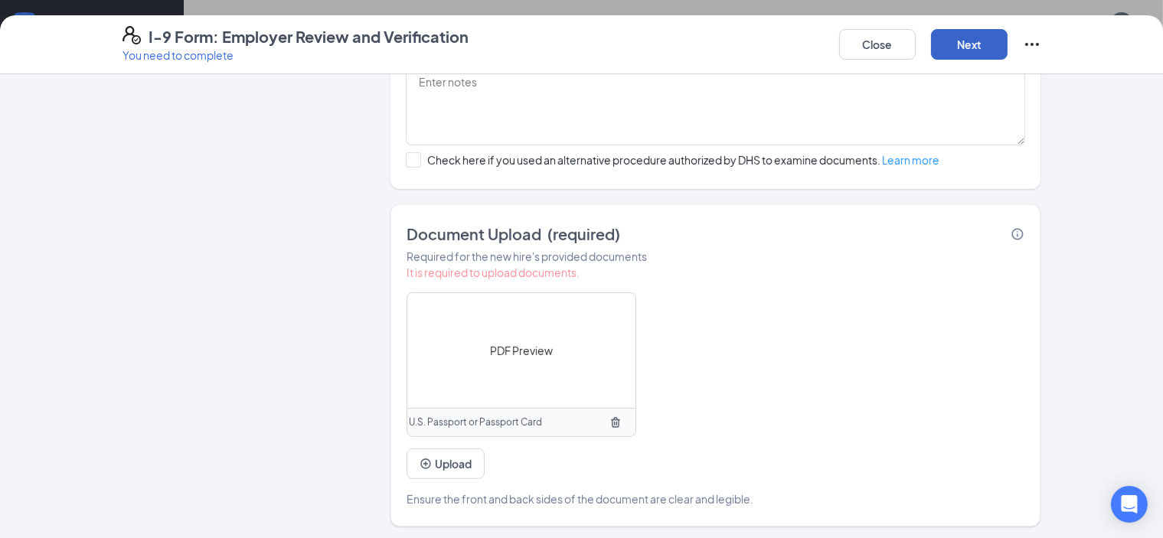
click at [1007, 54] on button "Next" at bounding box center [969, 44] width 77 height 31
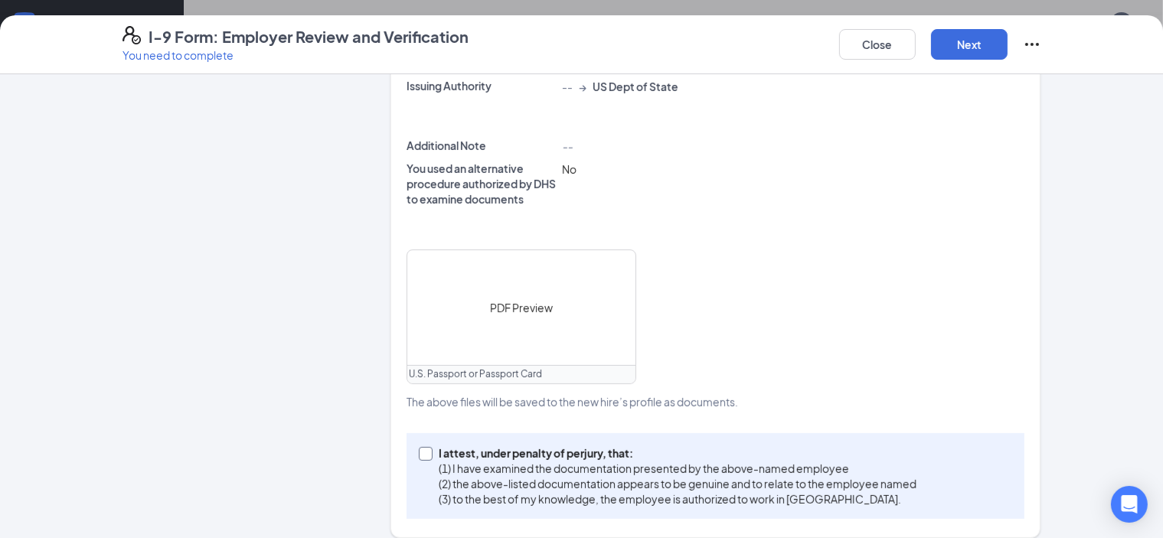
click at [419, 446] on label "I attest, under penalty of [PERSON_NAME], that: (1) I have examined the documen…" at bounding box center [671, 476] width 504 height 61
click at [419, 447] on input "I attest, under penalty of [PERSON_NAME], that: (1) I have examined the documen…" at bounding box center [424, 452] width 11 height 11
checkbox input "true"
click at [1007, 57] on button "Next" at bounding box center [969, 44] width 77 height 31
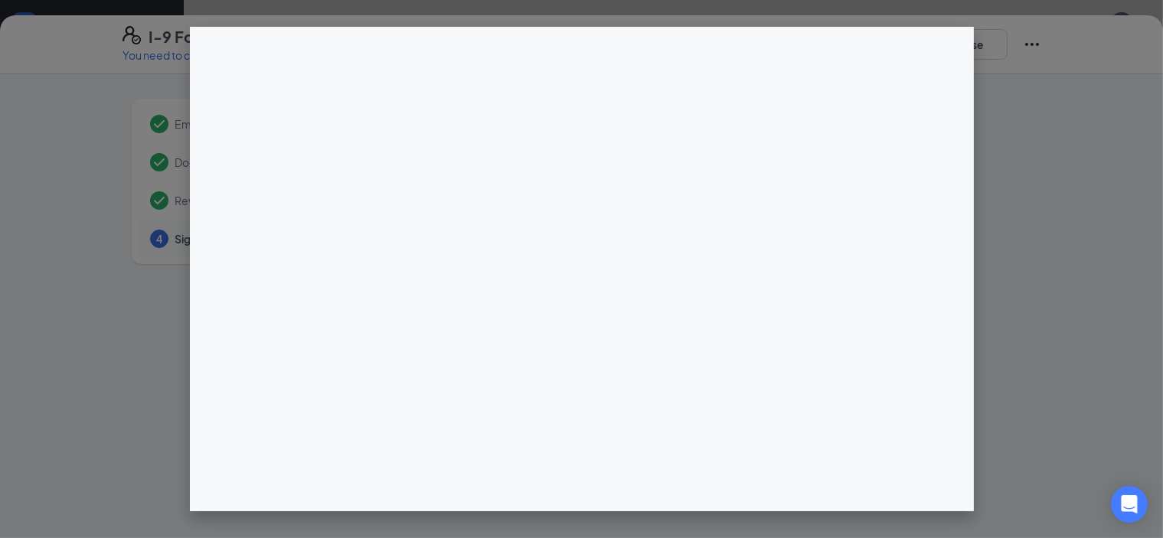
scroll to position [2, 0]
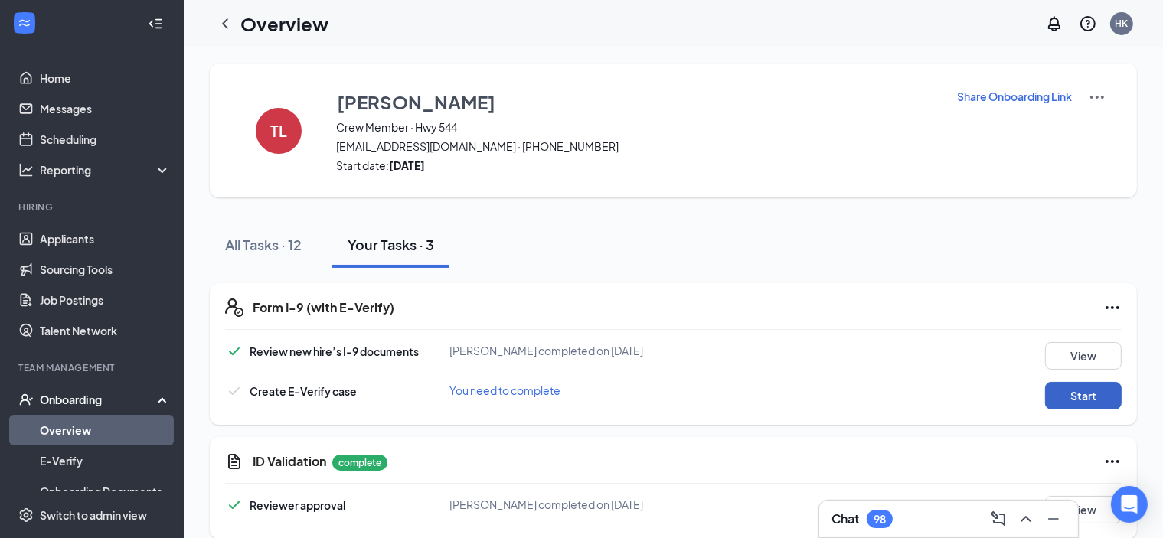
click at [1060, 393] on button "Start" at bounding box center [1083, 396] width 77 height 28
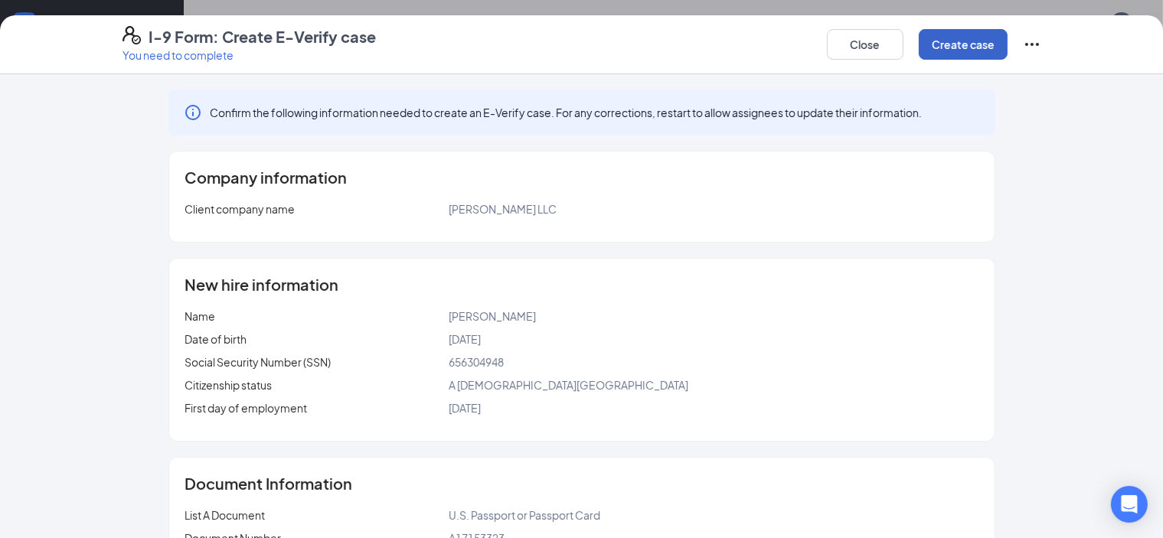
click at [1007, 51] on button "Create case" at bounding box center [963, 44] width 89 height 31
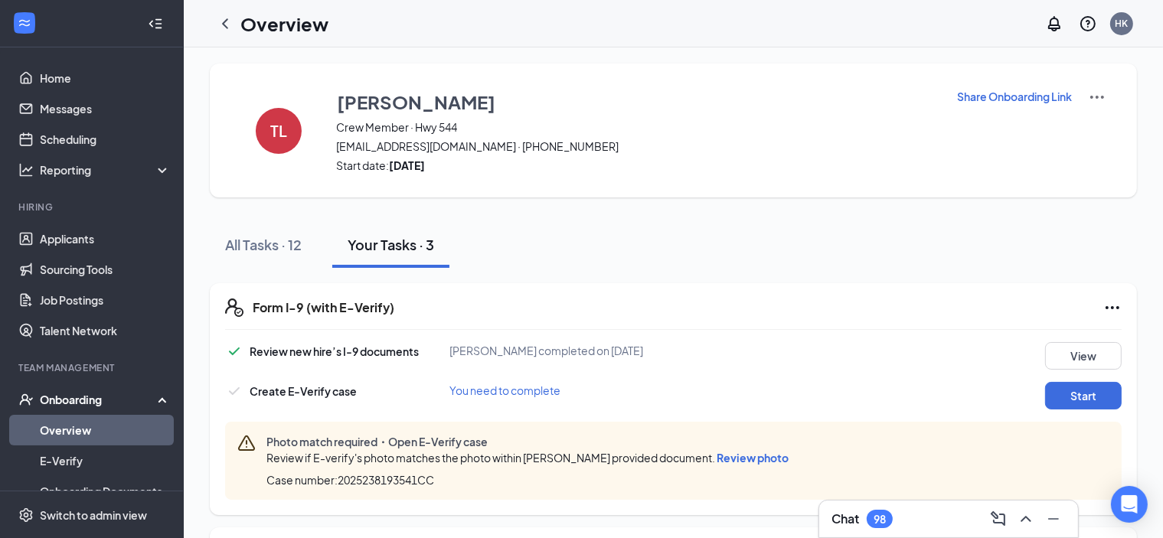
click at [755, 459] on span "Review photo" at bounding box center [752, 458] width 72 height 14
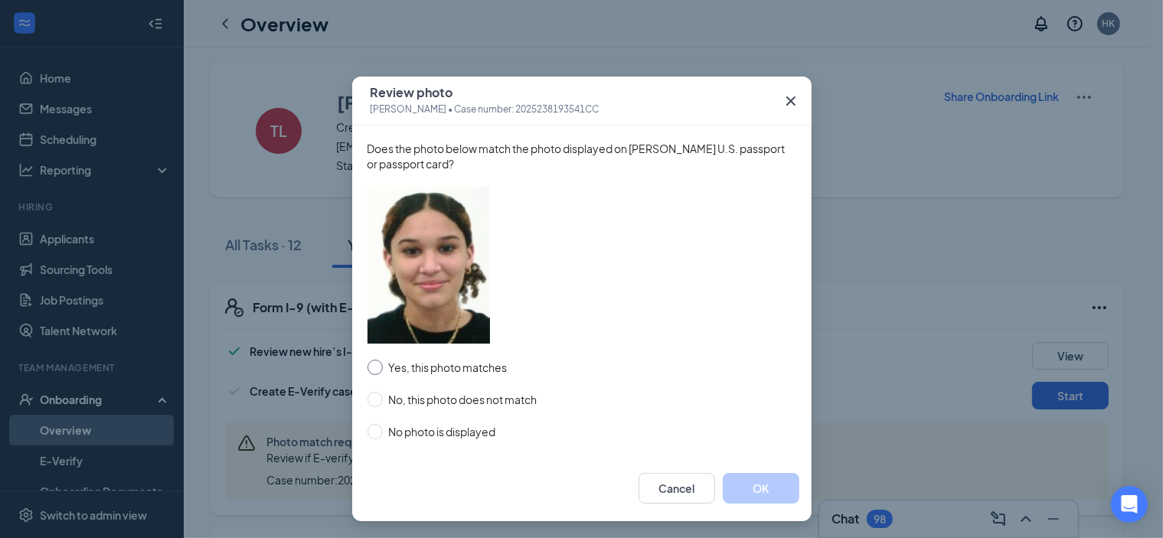
click at [396, 376] on span "Yes, this photo matches" at bounding box center [448, 367] width 131 height 17
click at [383, 375] on input "Yes, this photo matches" at bounding box center [374, 367] width 15 height 15
radio input "true"
click at [762, 489] on button "OK" at bounding box center [761, 488] width 77 height 31
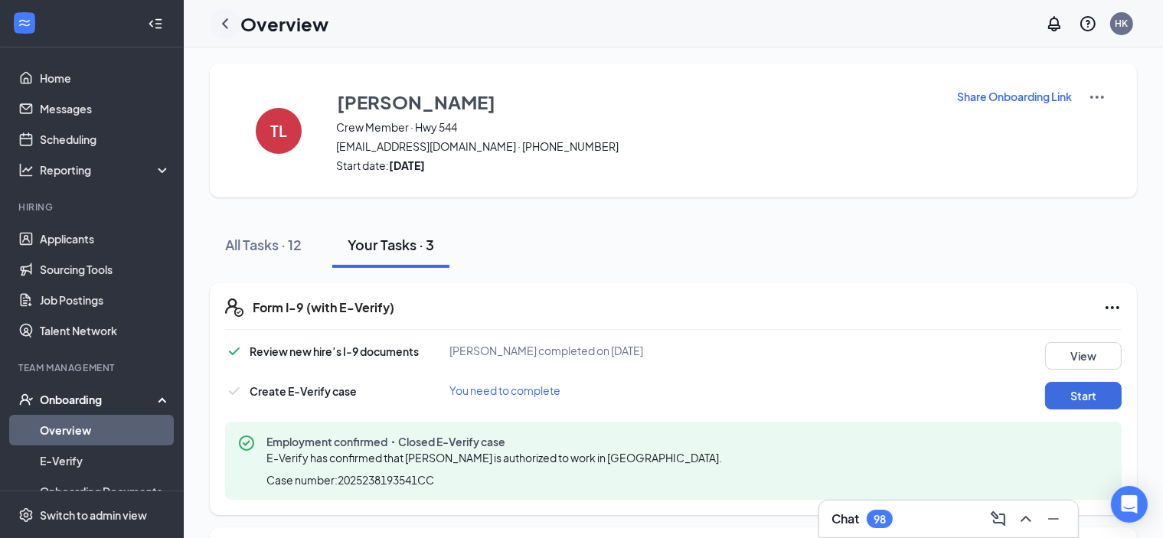
click at [220, 24] on icon "ChevronLeft" at bounding box center [225, 24] width 18 height 18
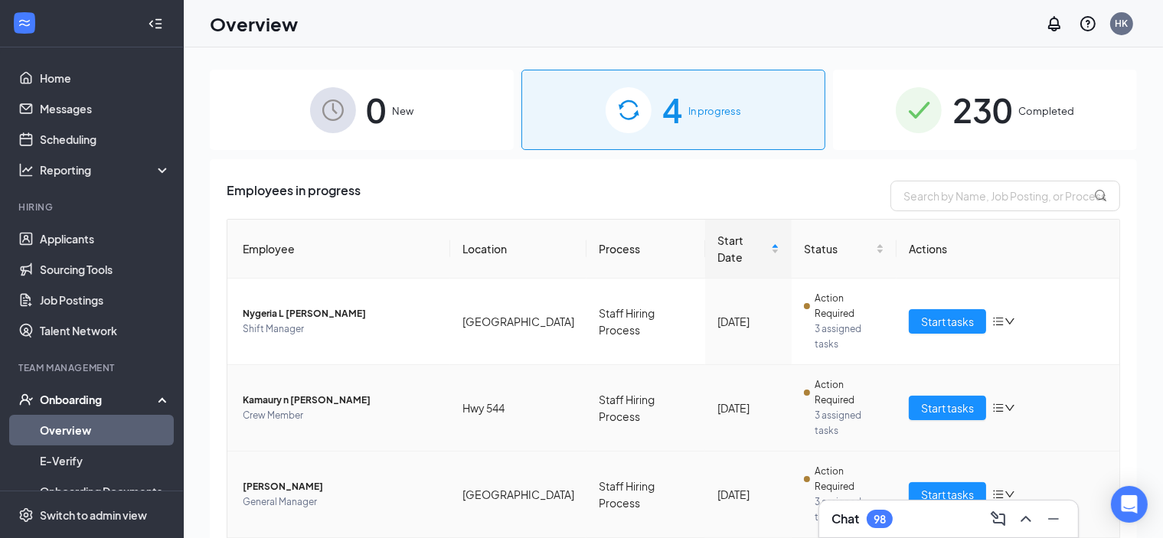
scroll to position [132, 0]
click at [272, 305] on span "Nygeria L [PERSON_NAME]" at bounding box center [340, 312] width 195 height 15
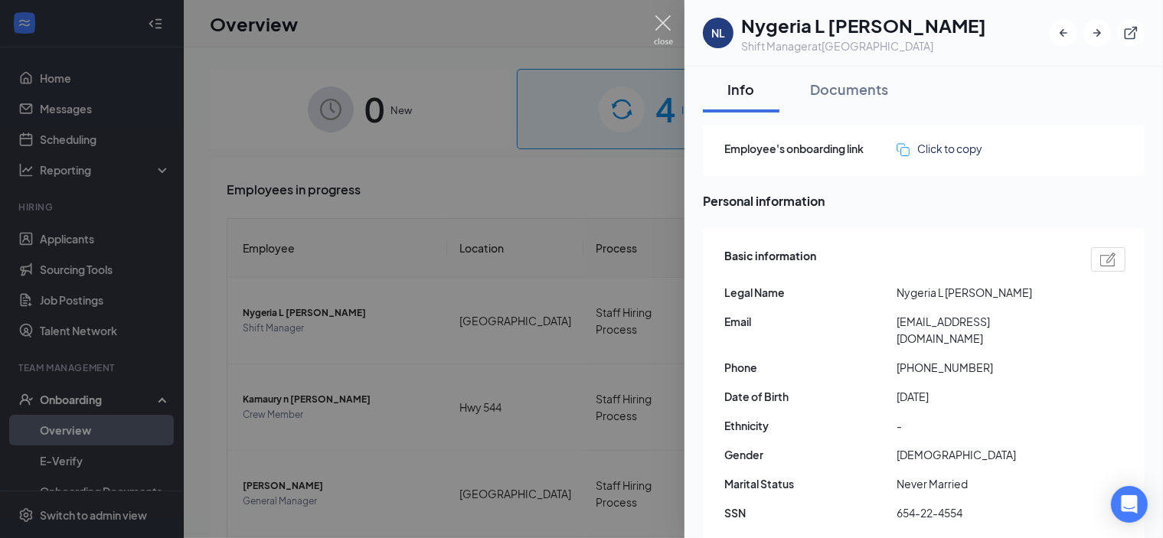
click at [655, 24] on img at bounding box center [663, 30] width 19 height 30
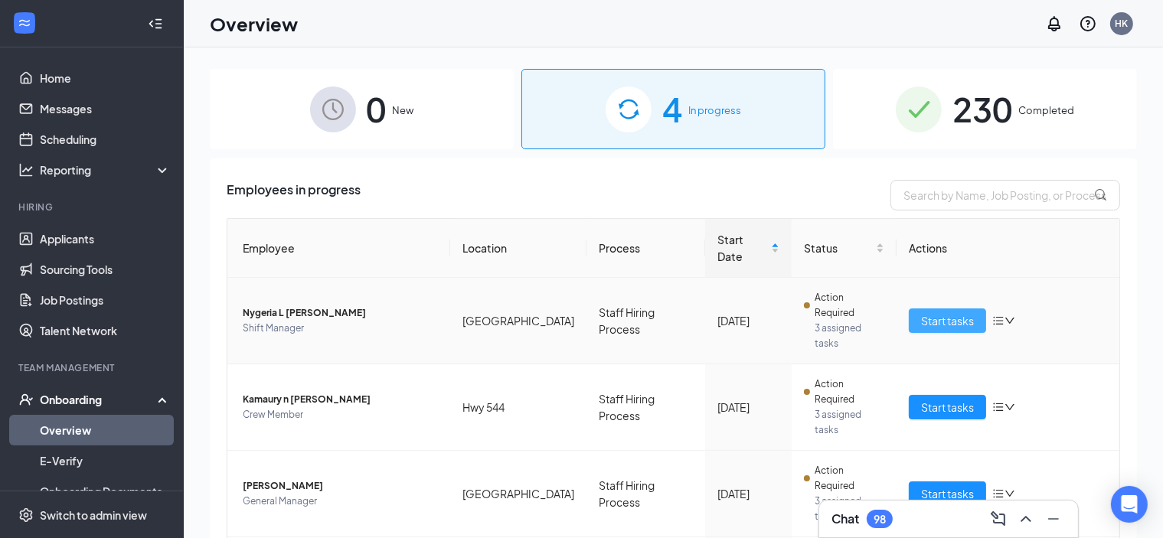
click at [928, 312] on span "Start tasks" at bounding box center [947, 320] width 53 height 17
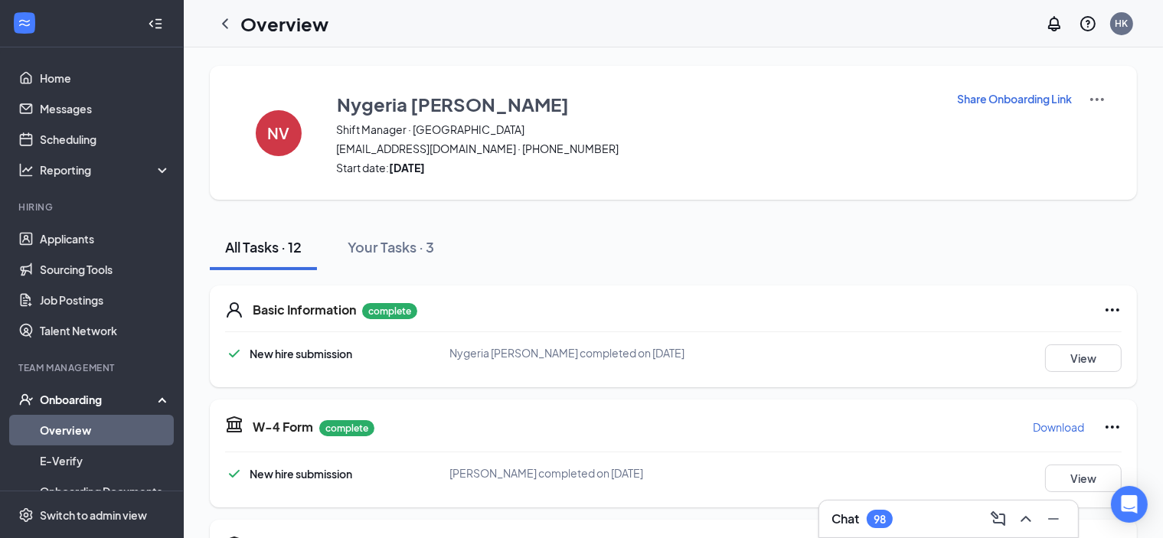
click at [999, 104] on p "Share Onboarding Link" at bounding box center [1014, 98] width 115 height 15
type textarea "Hi [PERSON_NAME], This is a gentle reminder to complete your onboarding before …"
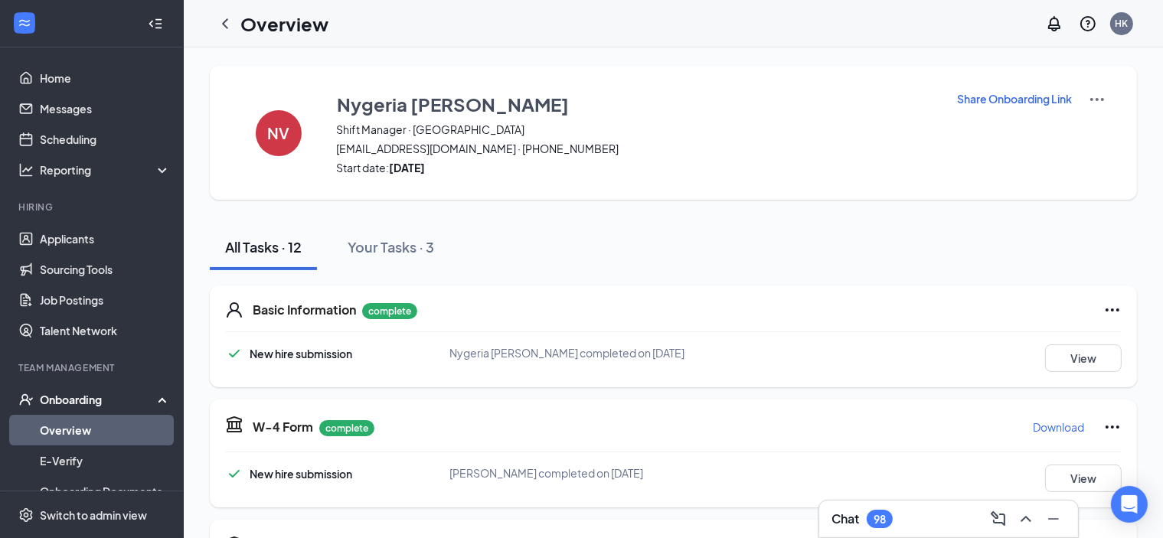
click at [220, 28] on icon "ChevronLeft" at bounding box center [225, 24] width 18 height 18
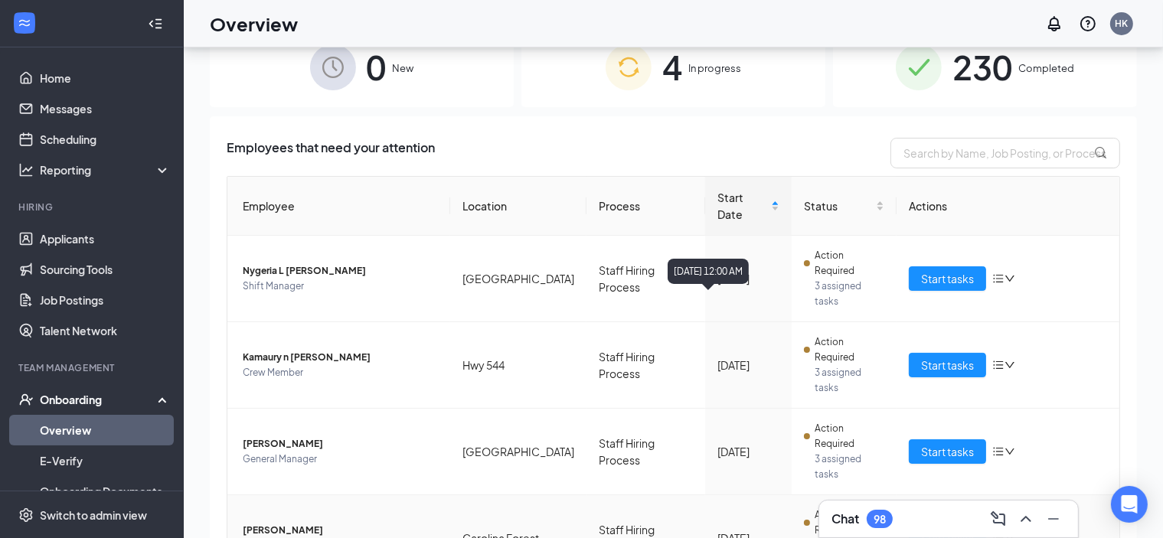
scroll to position [69, 0]
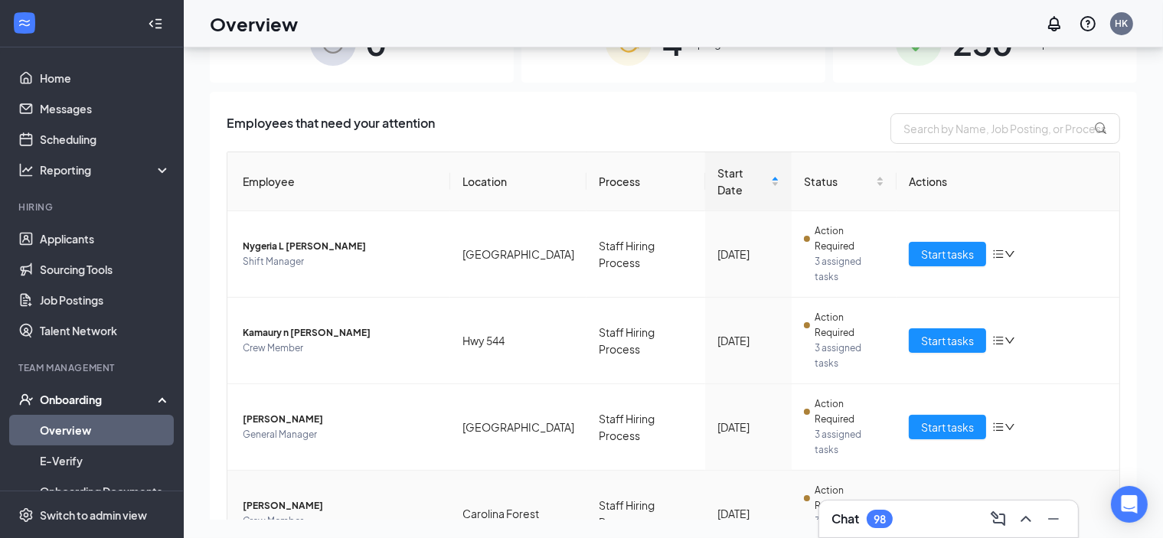
click at [940, 505] on span "Start tasks" at bounding box center [947, 513] width 53 height 17
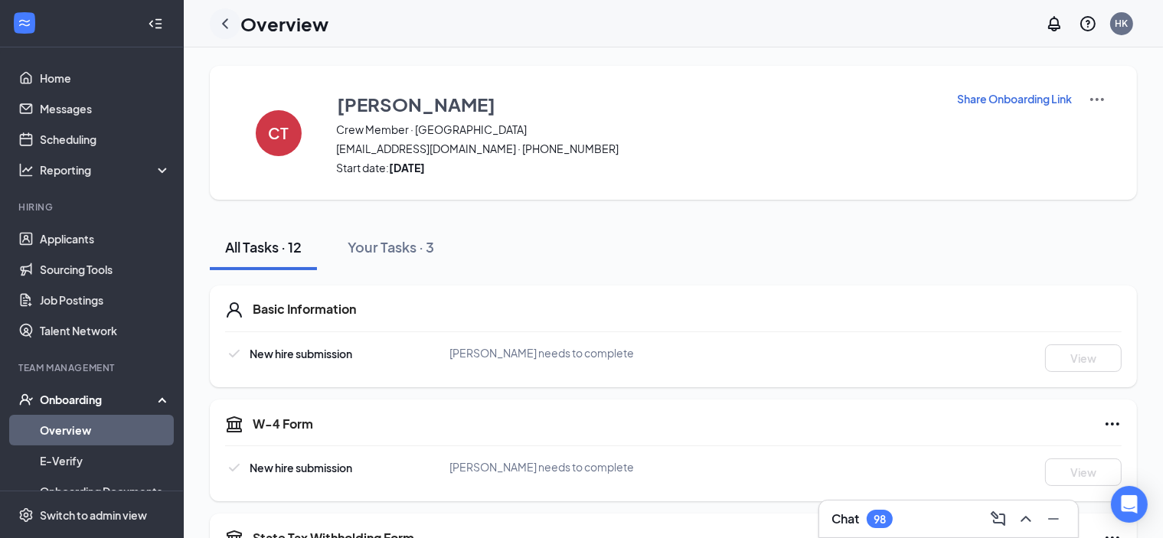
click at [224, 21] on icon "ChevronLeft" at bounding box center [225, 23] width 6 height 10
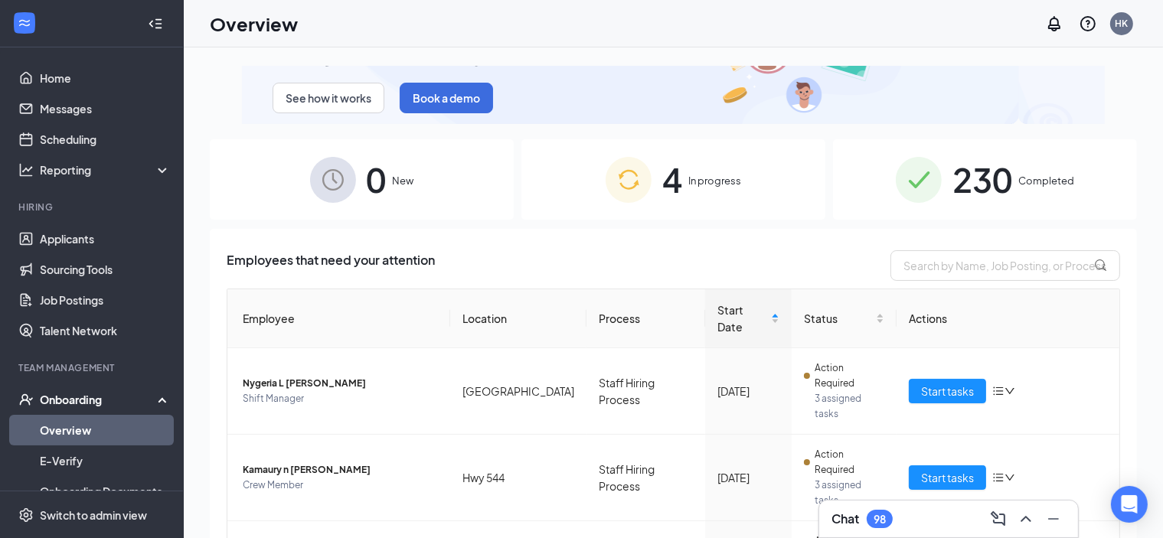
scroll to position [132, 0]
